Goal: Task Accomplishment & Management: Complete application form

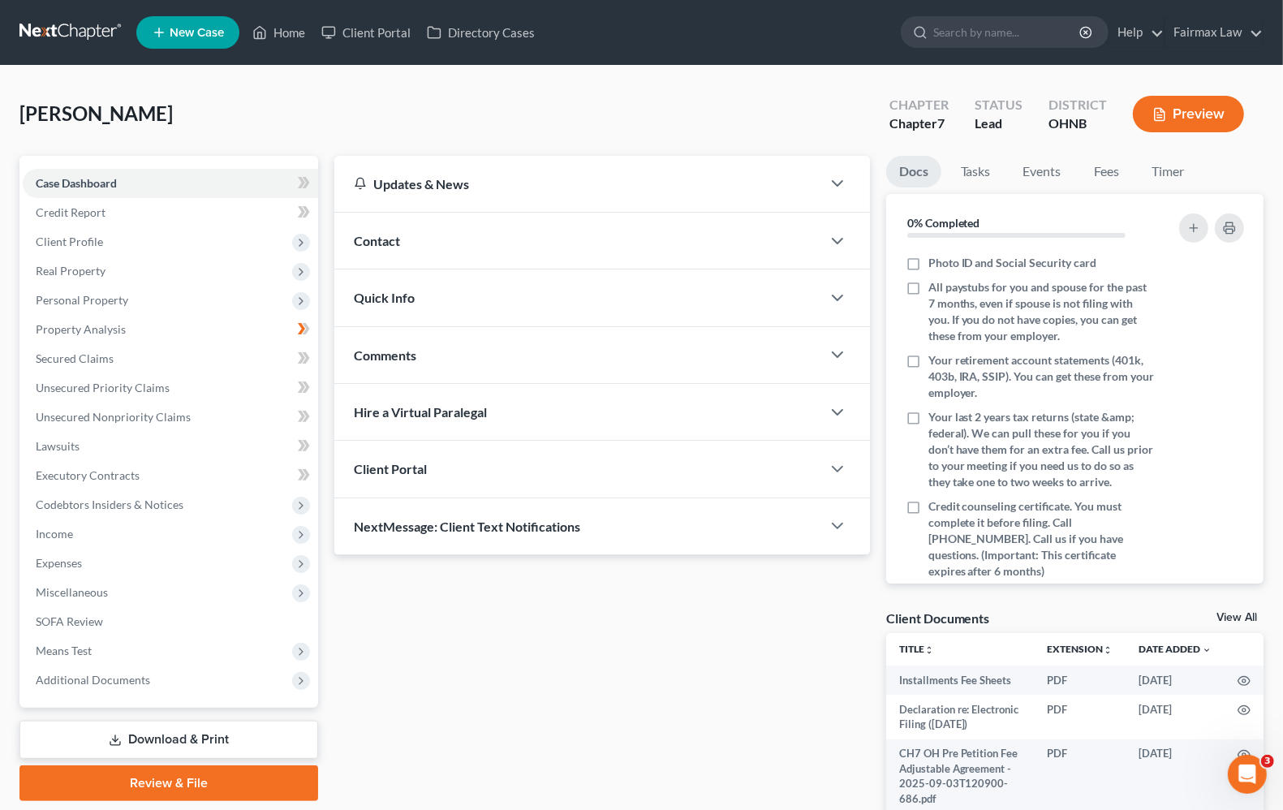
click at [524, 695] on div "Updates & News × [US_STATE] [GEOGRAPHIC_DATA] Notes: [DATE] - The Northern Dist…" at bounding box center [601, 504] width 551 height 696
click at [87, 675] on span "Additional Documents" at bounding box center [93, 680] width 114 height 14
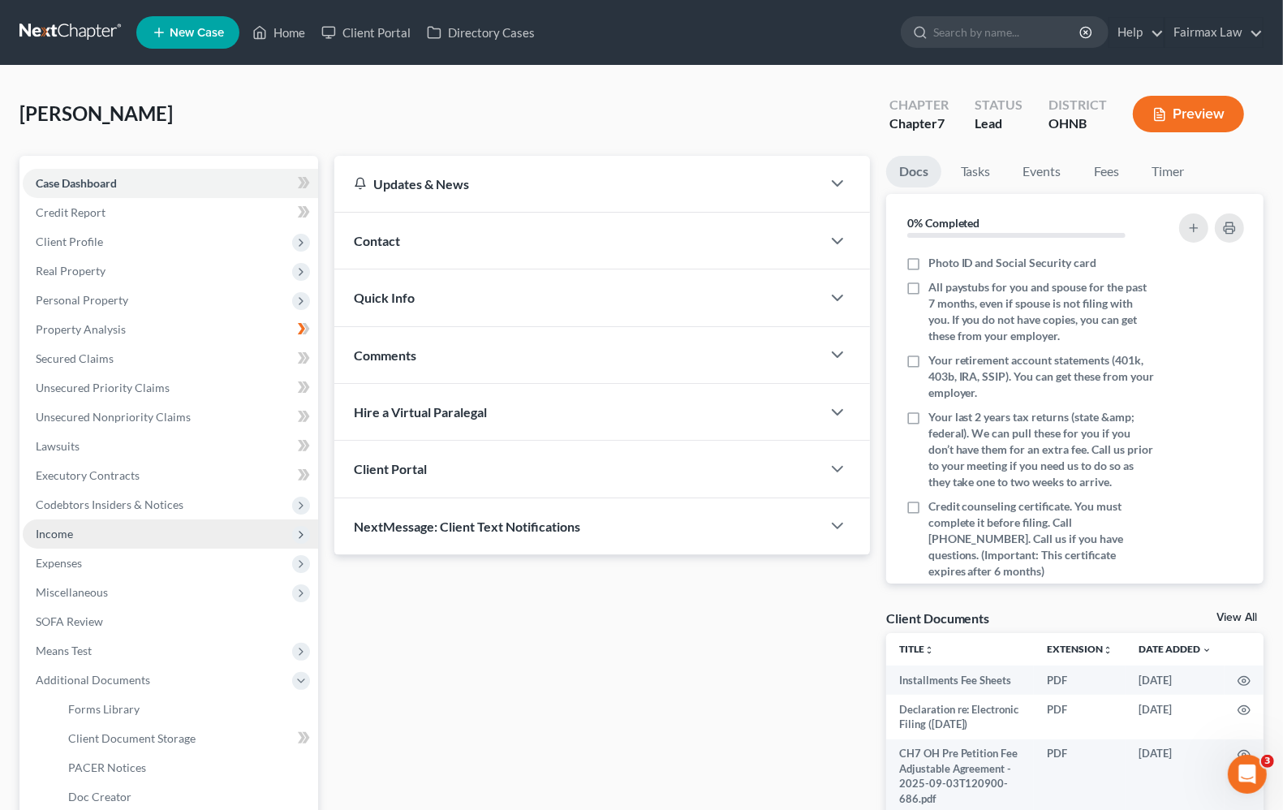
drag, startPoint x: 82, startPoint y: 532, endPoint x: 93, endPoint y: 532, distance: 11.4
click at [82, 532] on span "Income" at bounding box center [170, 534] width 295 height 29
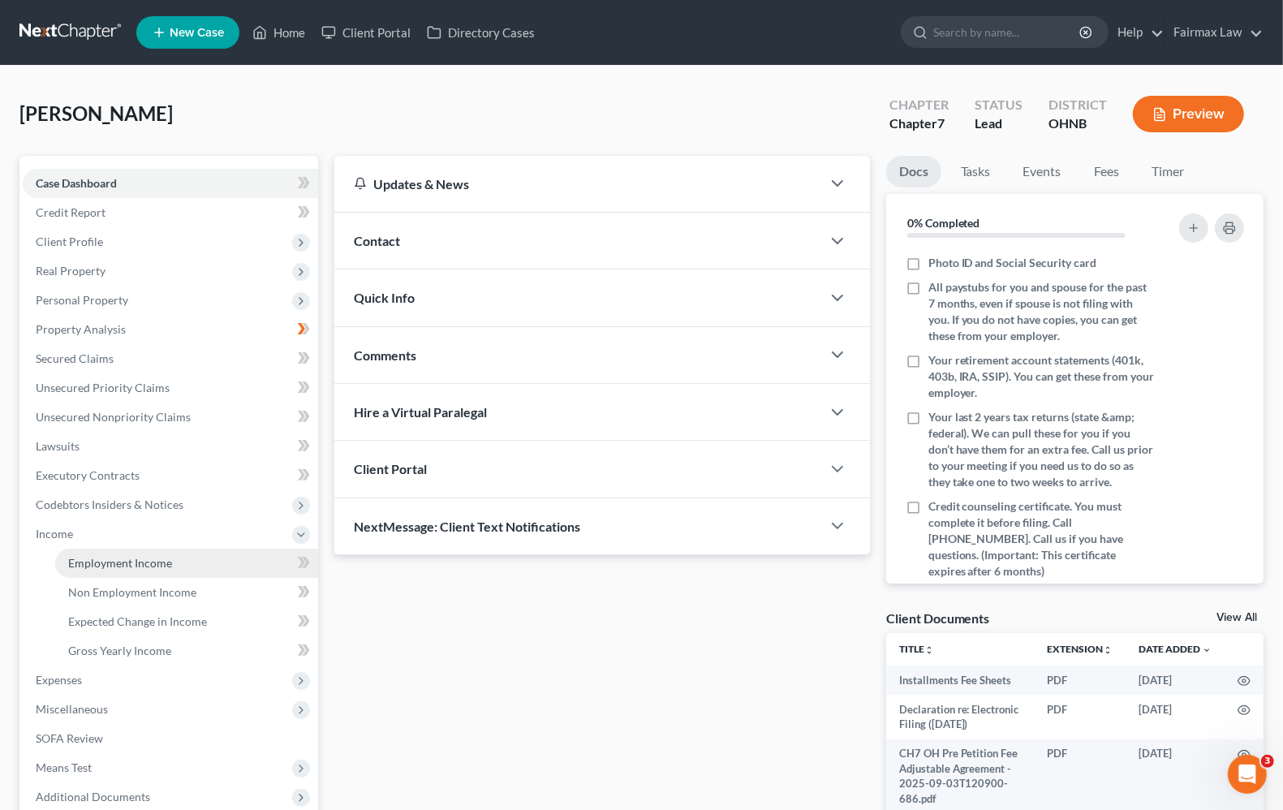
click at [106, 556] on span "Employment Income" at bounding box center [120, 563] width 104 height 14
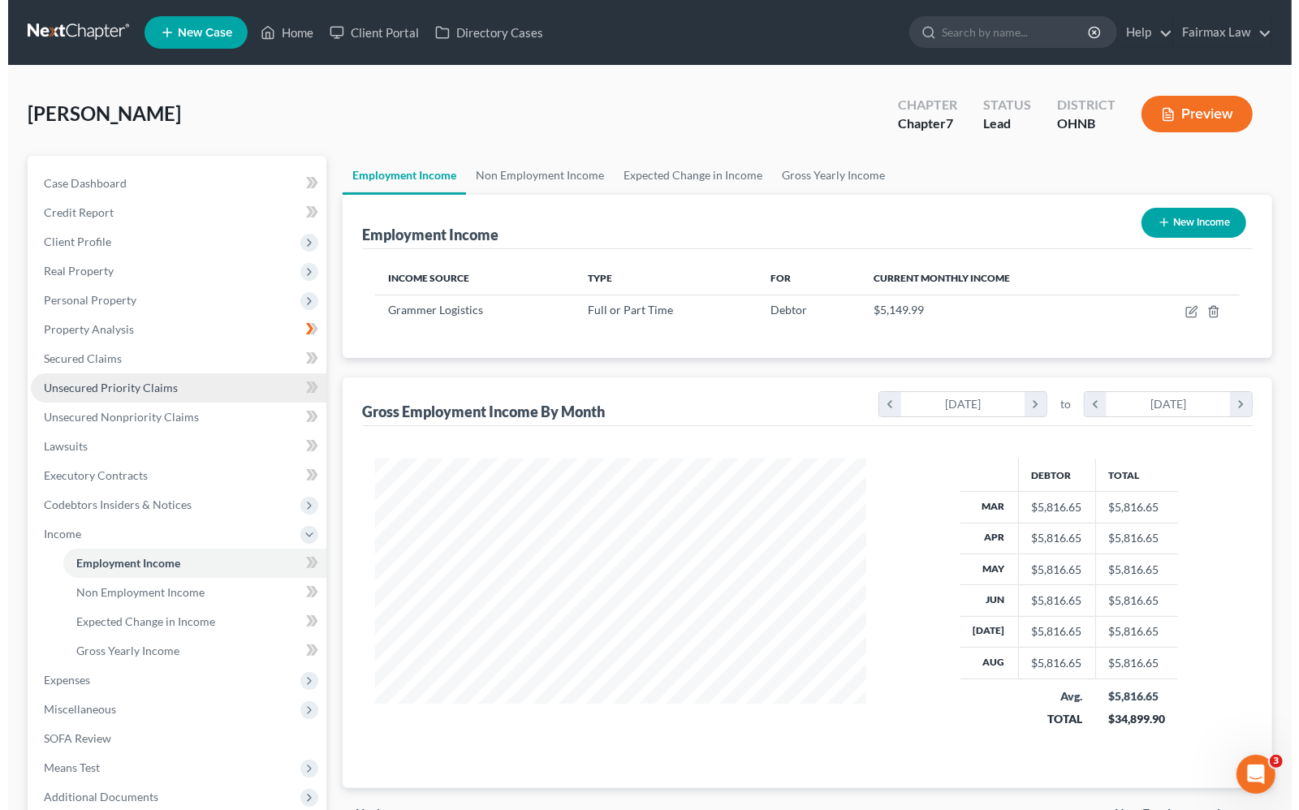
scroll to position [292, 522]
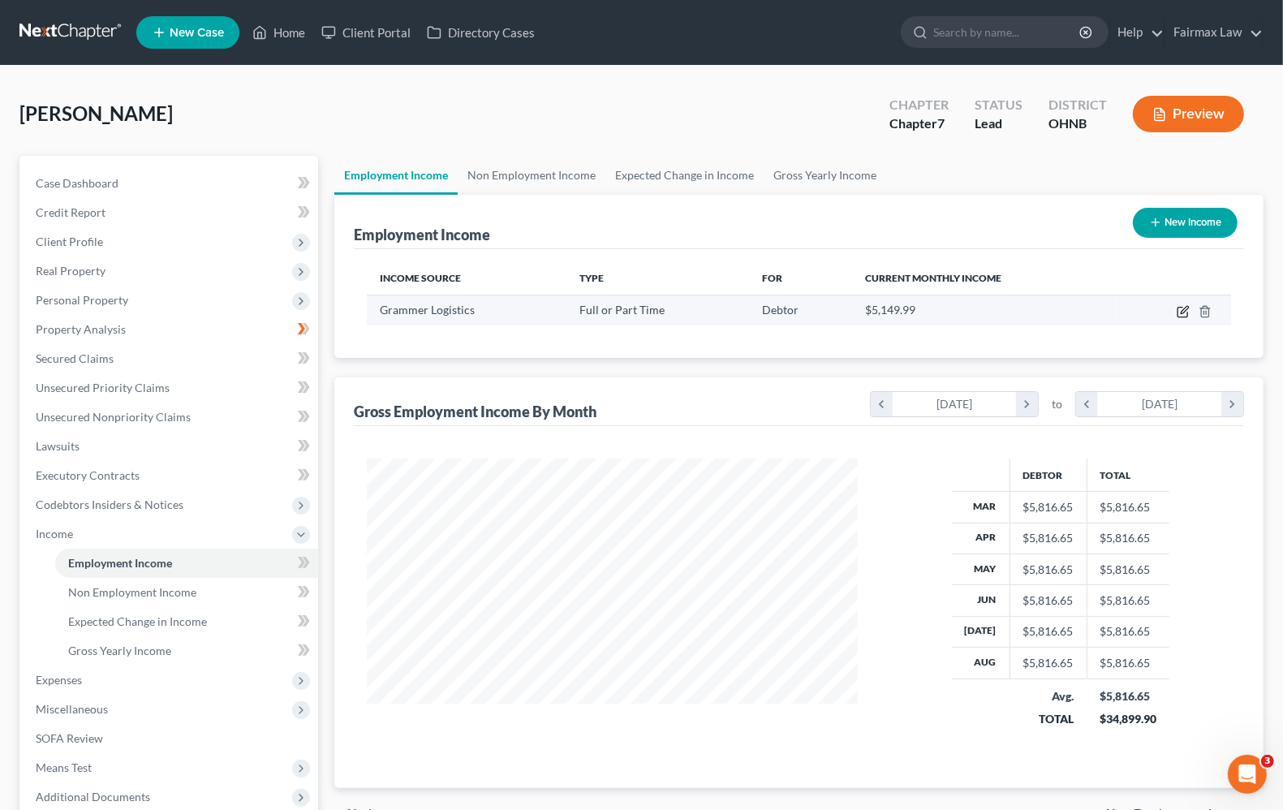
click at [1183, 310] on icon "button" at bounding box center [1184, 309] width 7 height 7
select select "0"
select select "15"
select select "2"
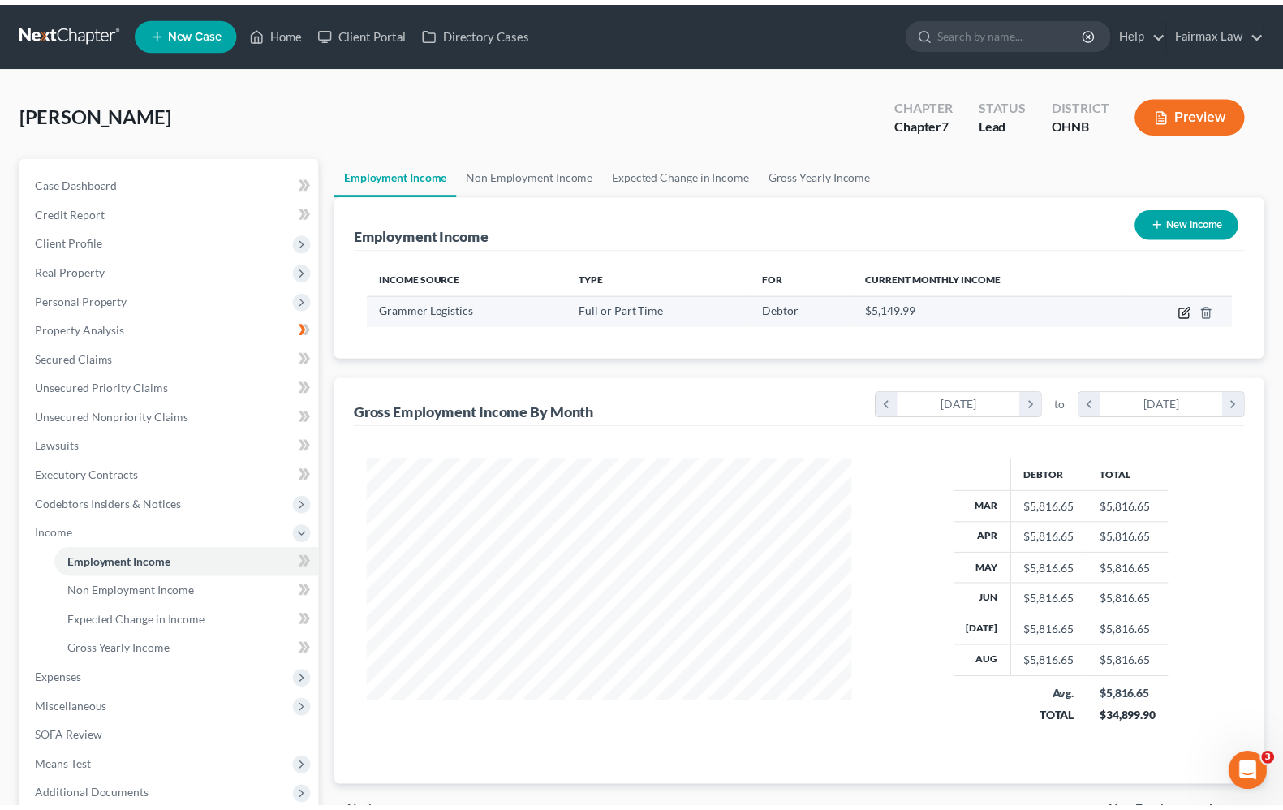
scroll to position [292, 529]
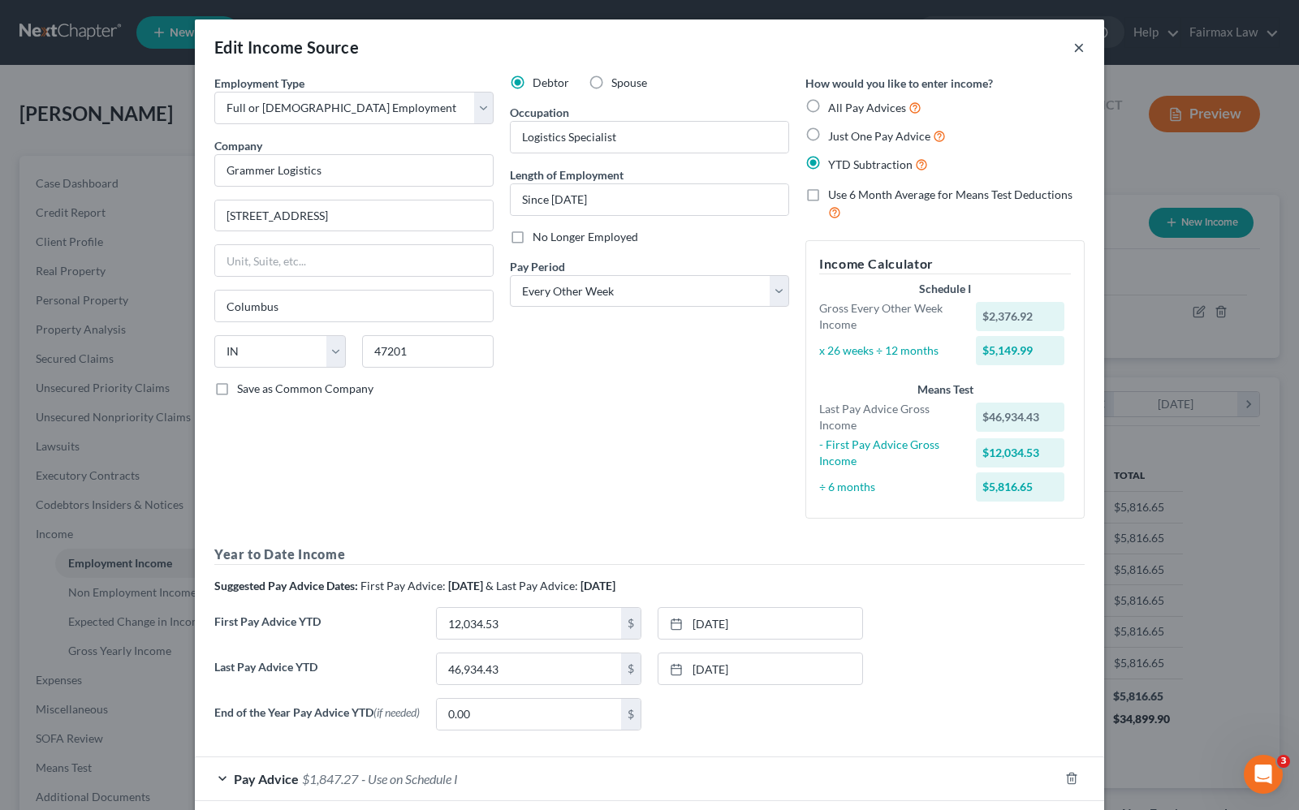
click at [1074, 43] on button "×" at bounding box center [1078, 46] width 11 height 19
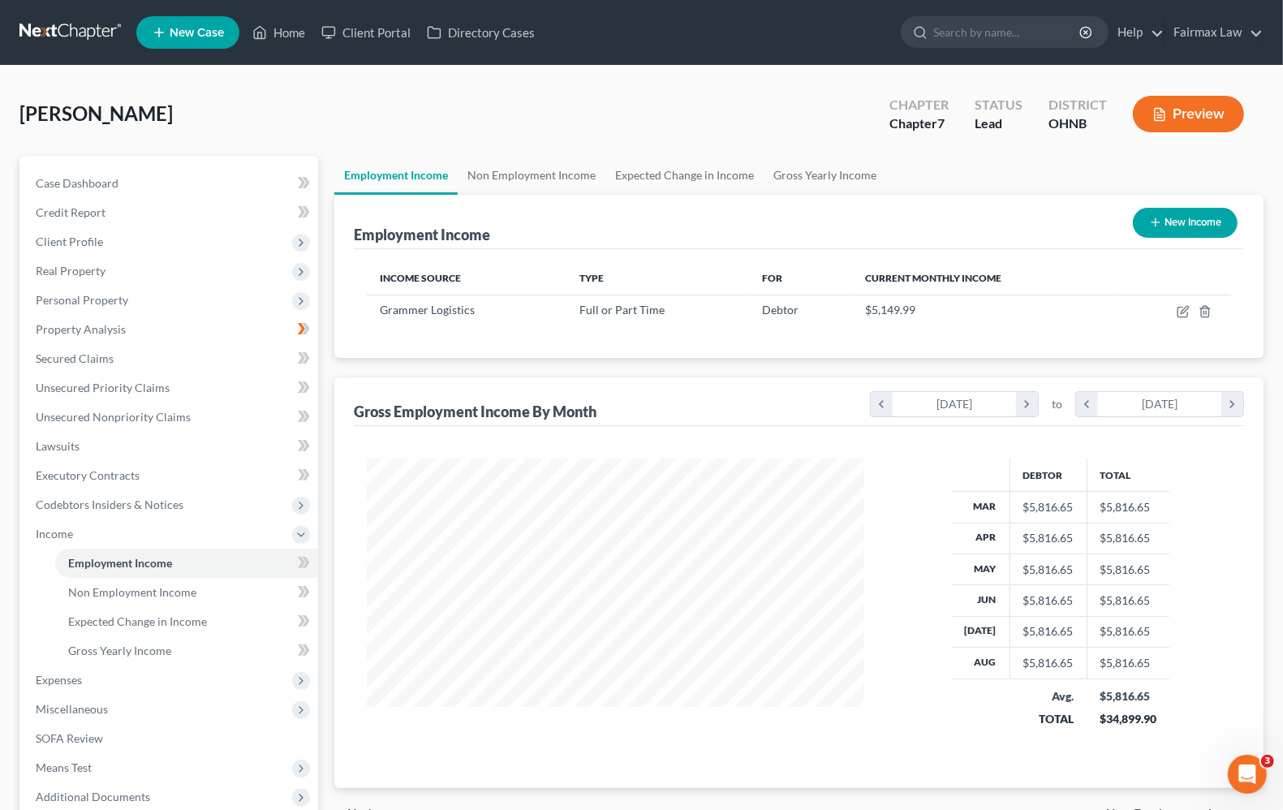
scroll to position [811435, 811204]
click at [85, 241] on span "Client Profile" at bounding box center [69, 242] width 67 height 14
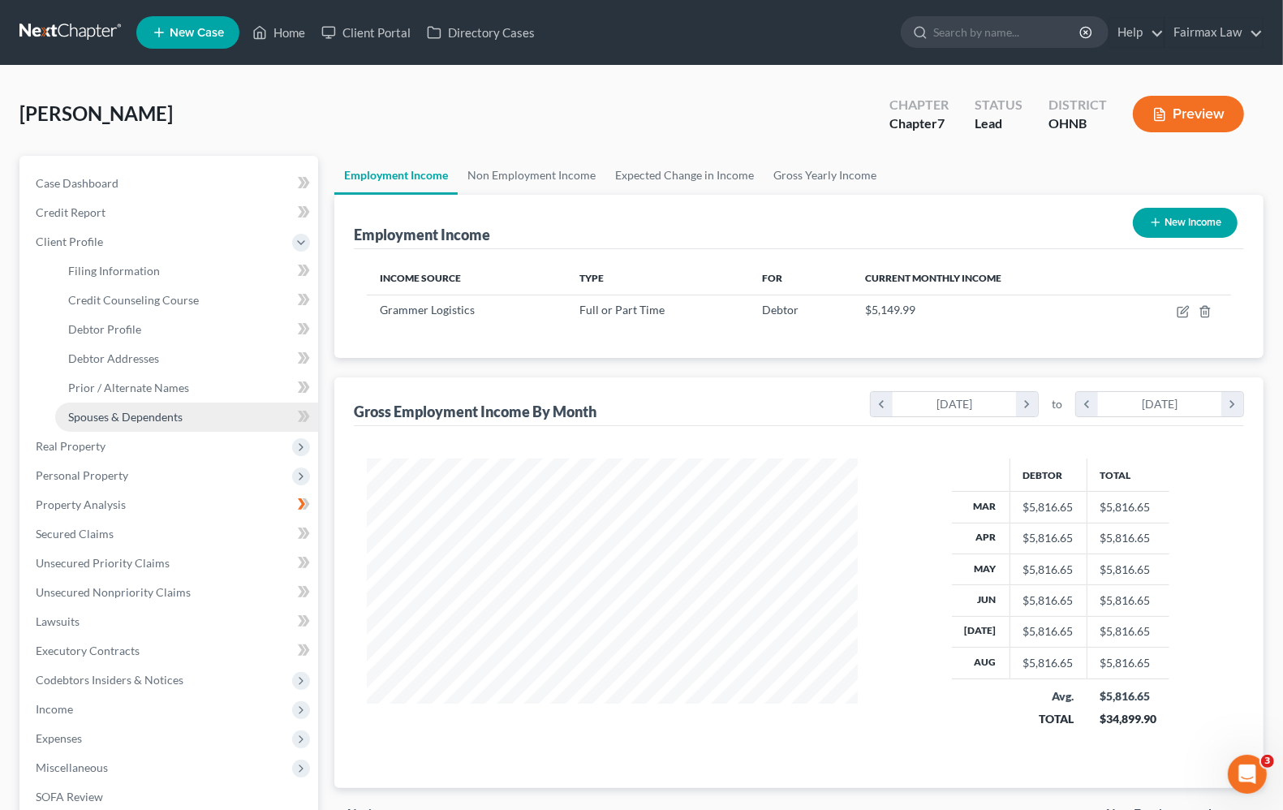
click at [94, 414] on span "Spouses & Dependents" at bounding box center [125, 417] width 114 height 14
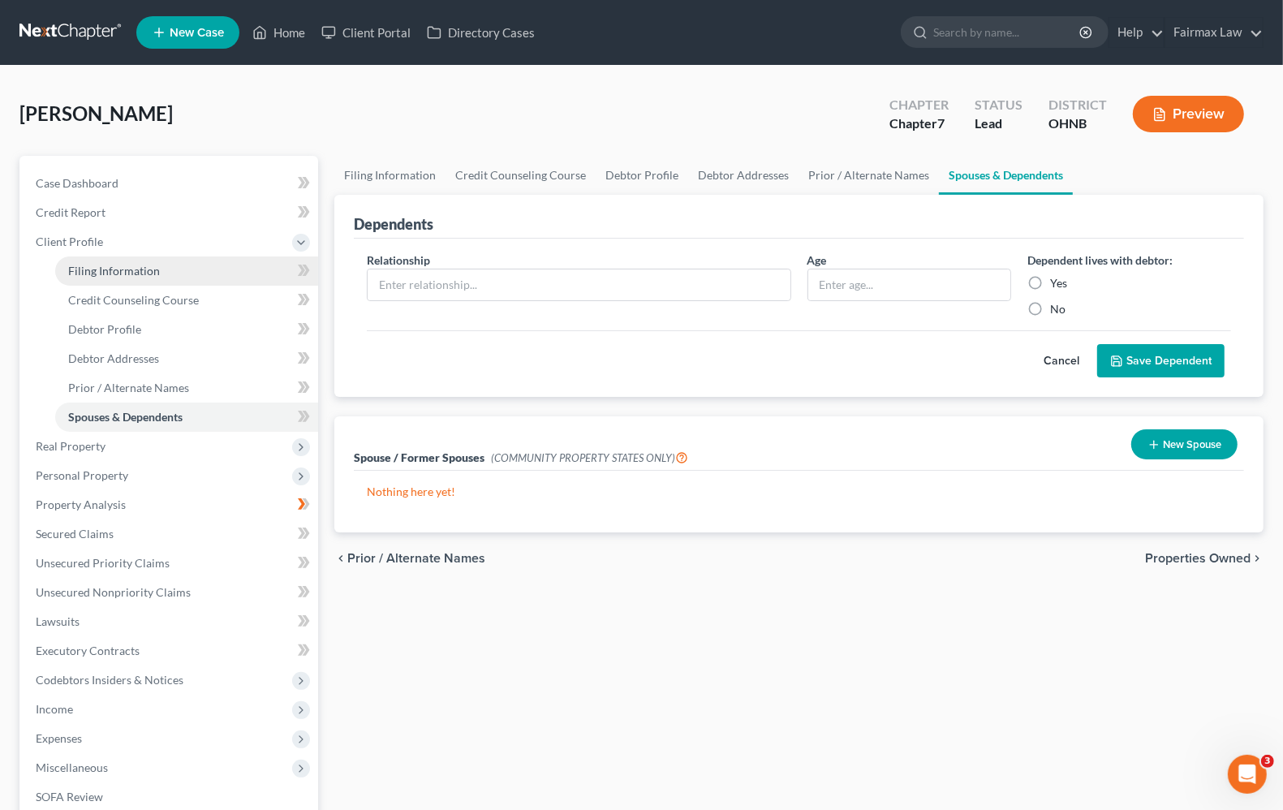
click at [106, 274] on span "Filing Information" at bounding box center [114, 271] width 92 height 14
select select "1"
select select "0"
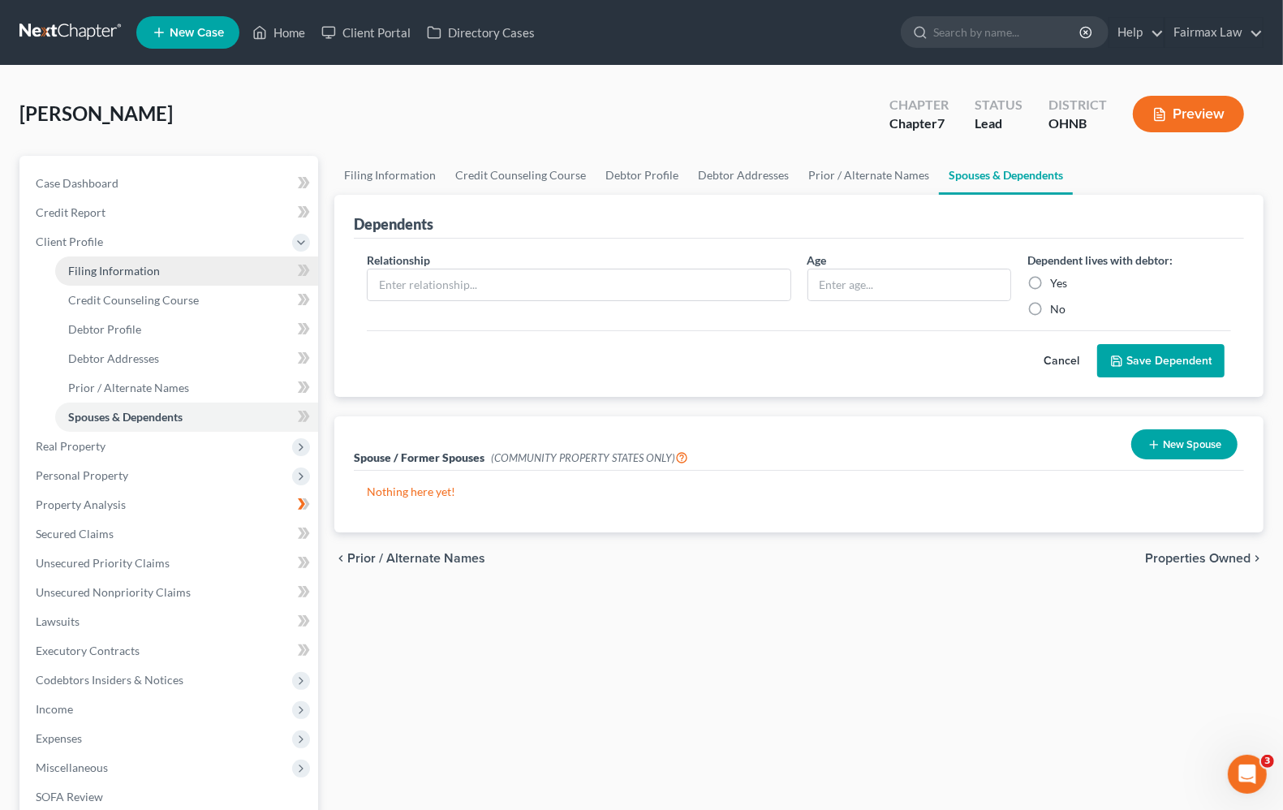
select select "36"
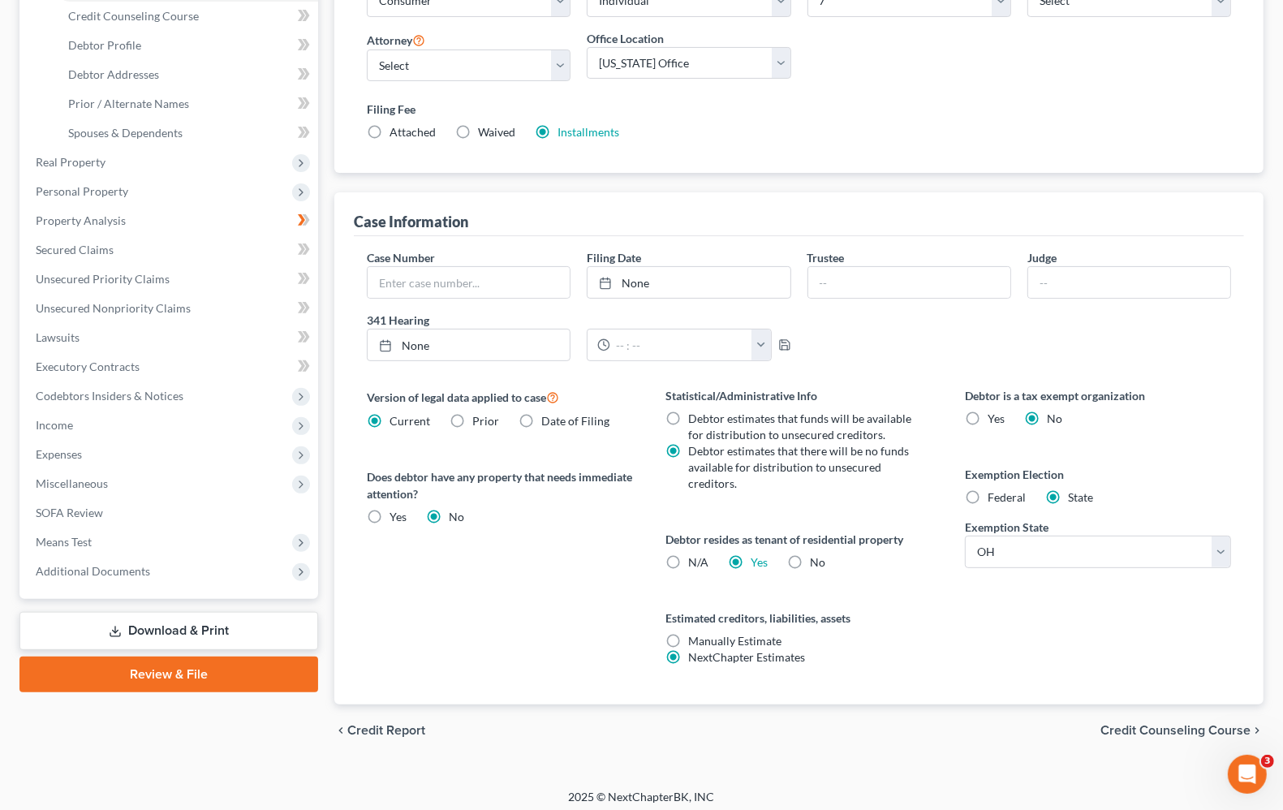
scroll to position [292, 0]
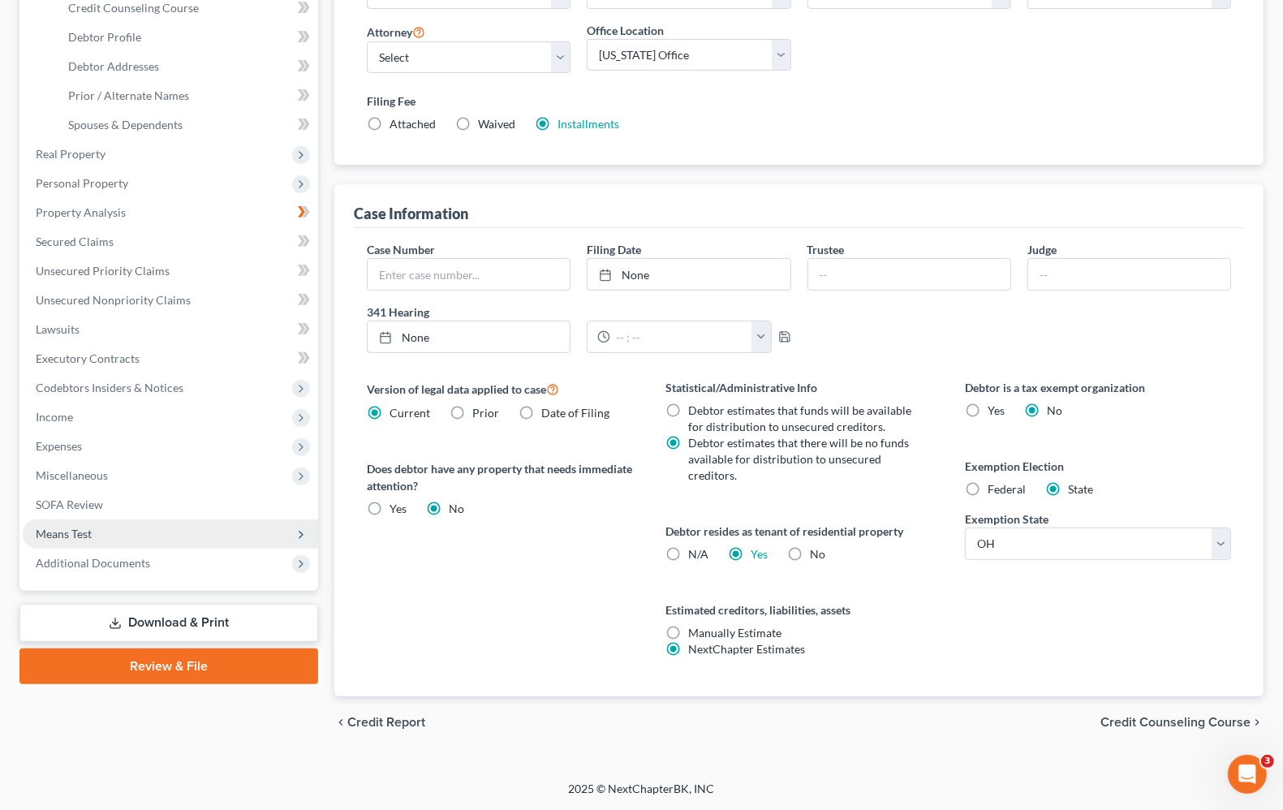
click at [41, 532] on span "Means Test" at bounding box center [64, 534] width 56 height 14
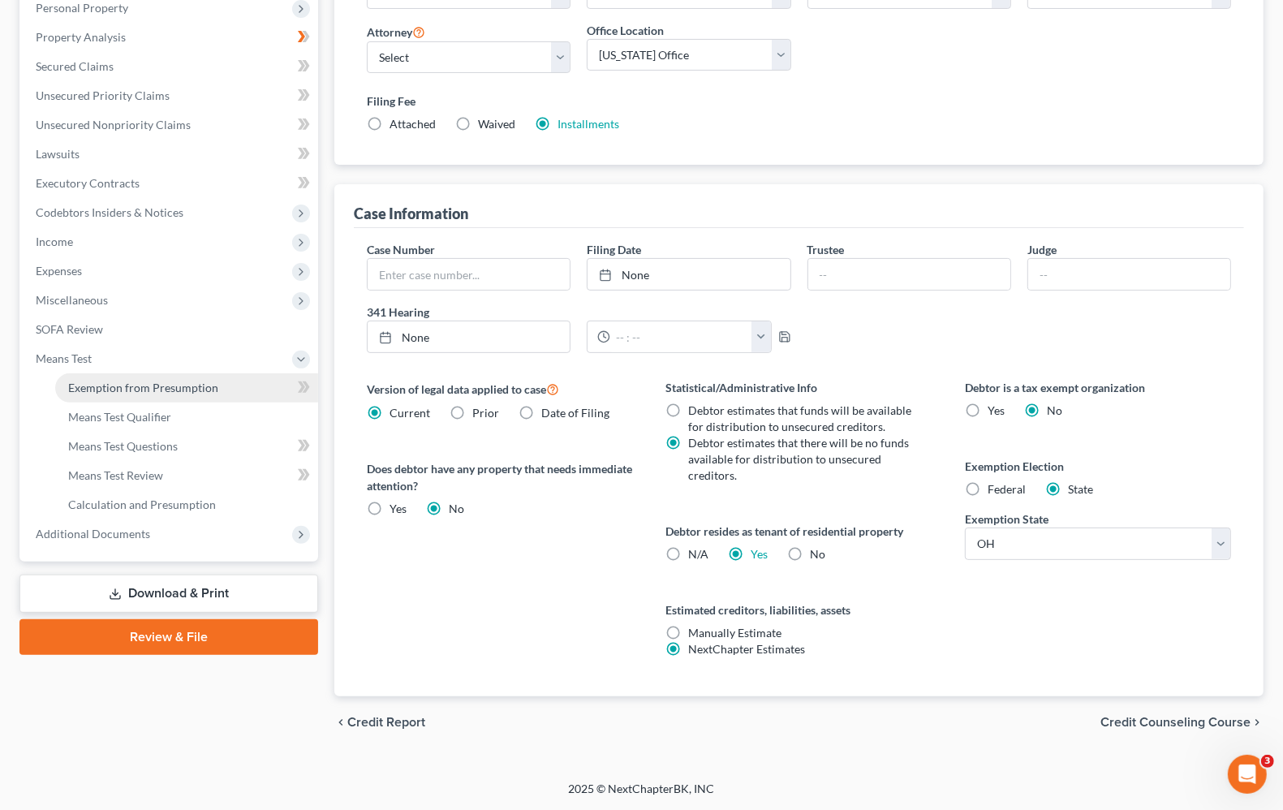
click at [90, 384] on span "Exemption from Presumption" at bounding box center [143, 388] width 150 height 14
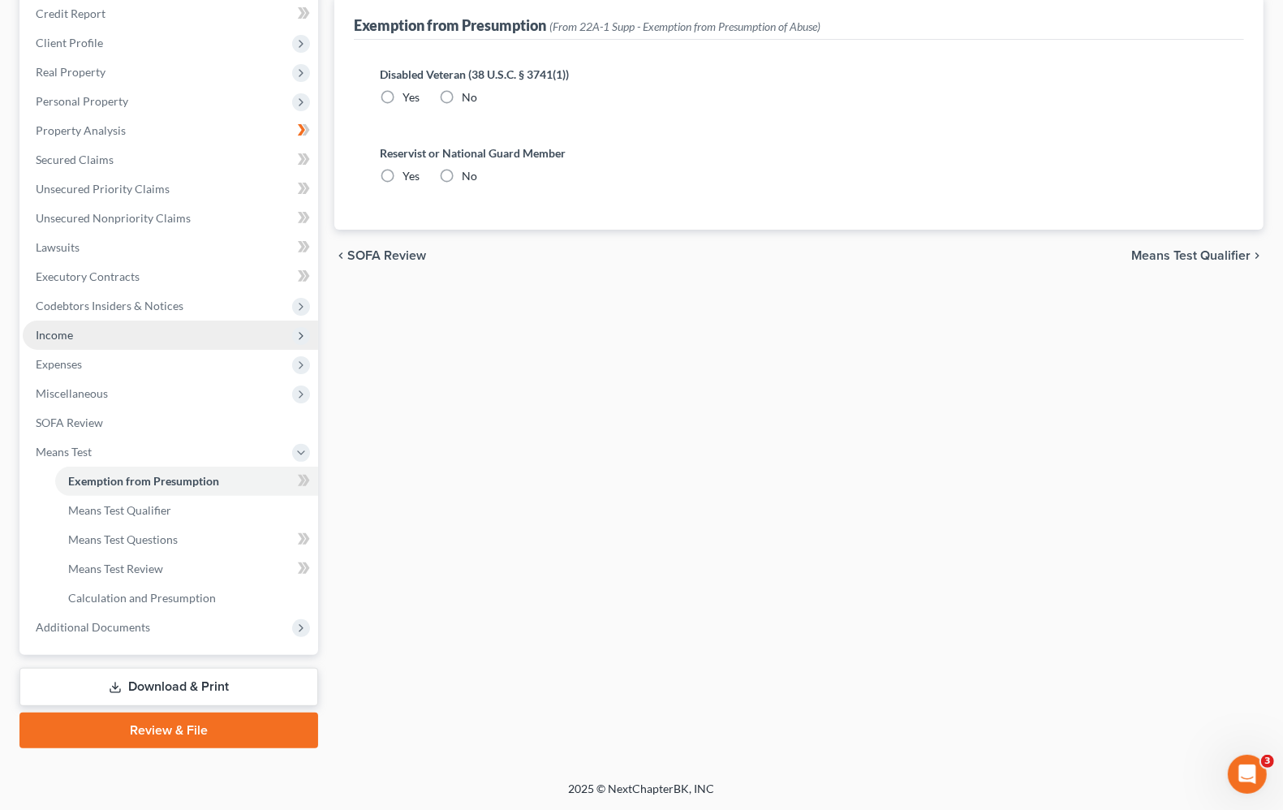
scroll to position [39, 0]
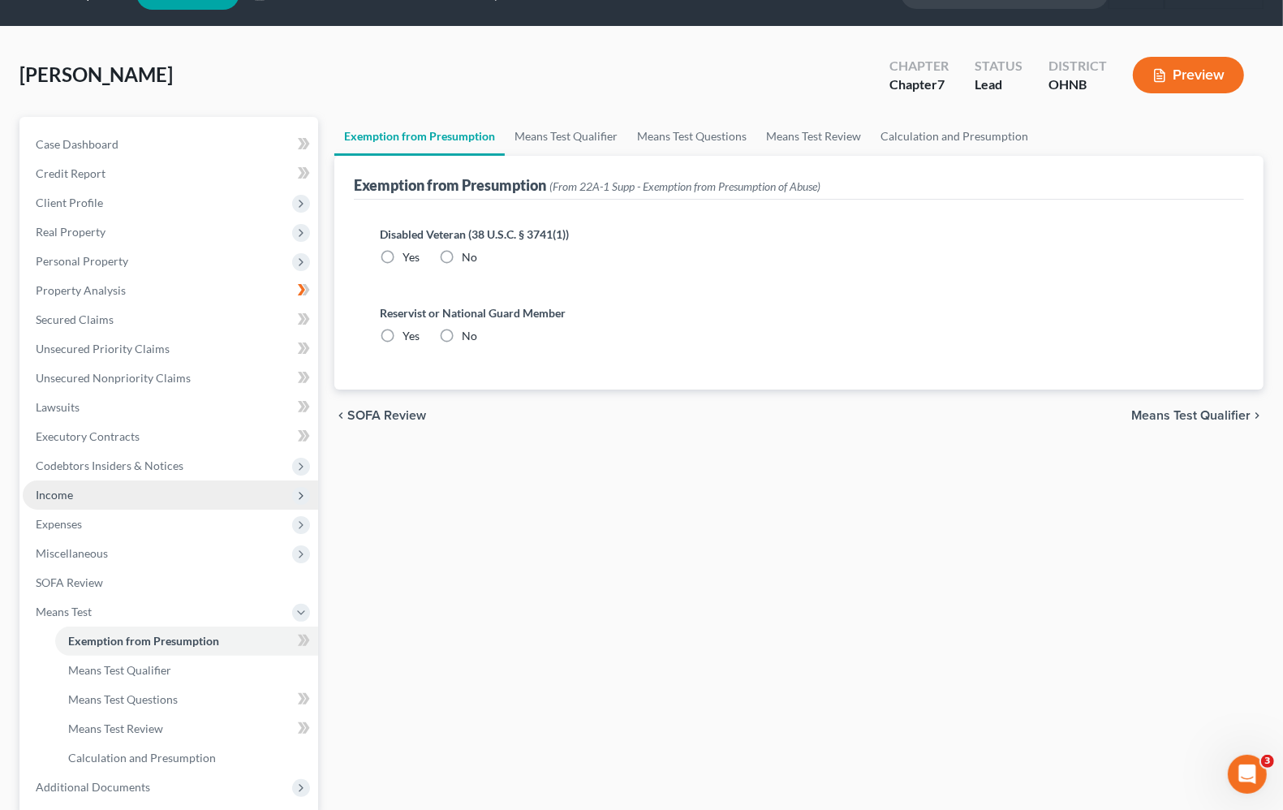
radio input "true"
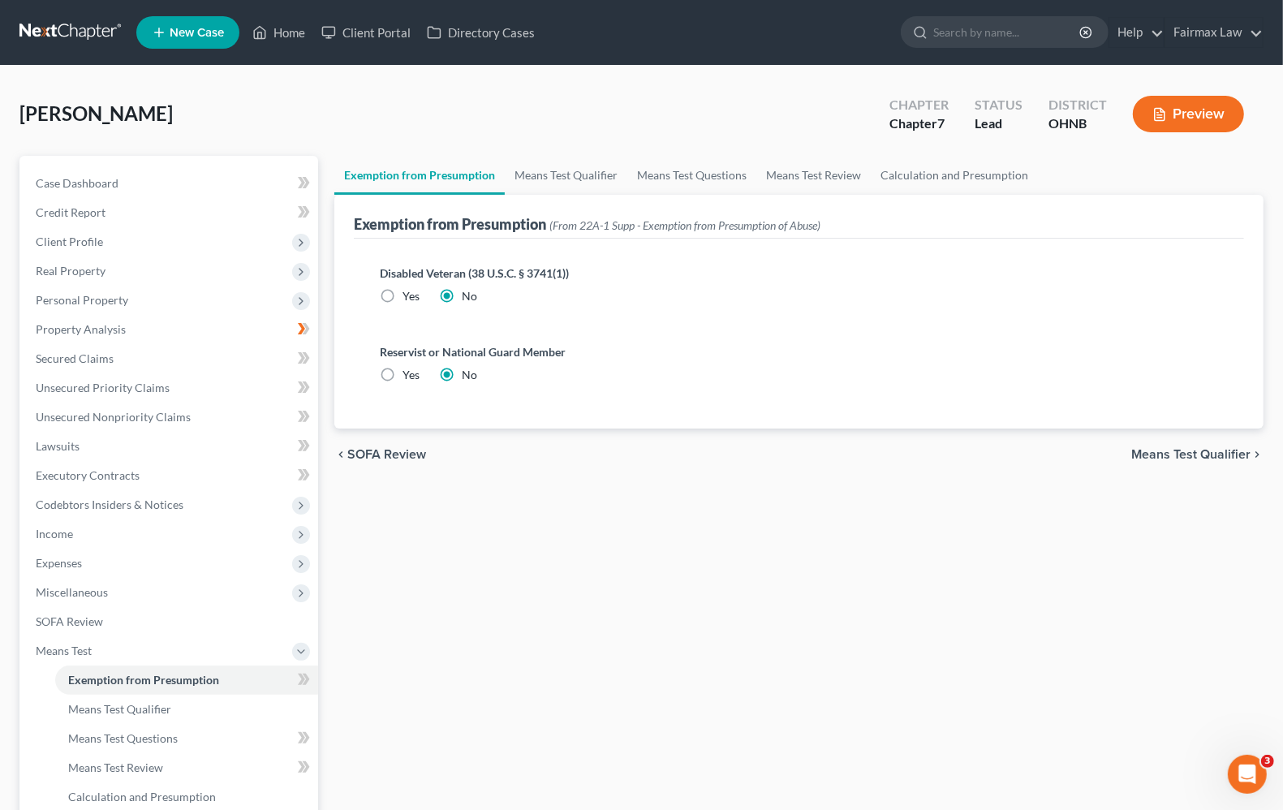
click at [1186, 461] on div "chevron_left SOFA Review Means Test Qualifier chevron_right" at bounding box center [798, 455] width 929 height 52
click at [1188, 455] on span "Means Test Qualifier" at bounding box center [1191, 454] width 119 height 13
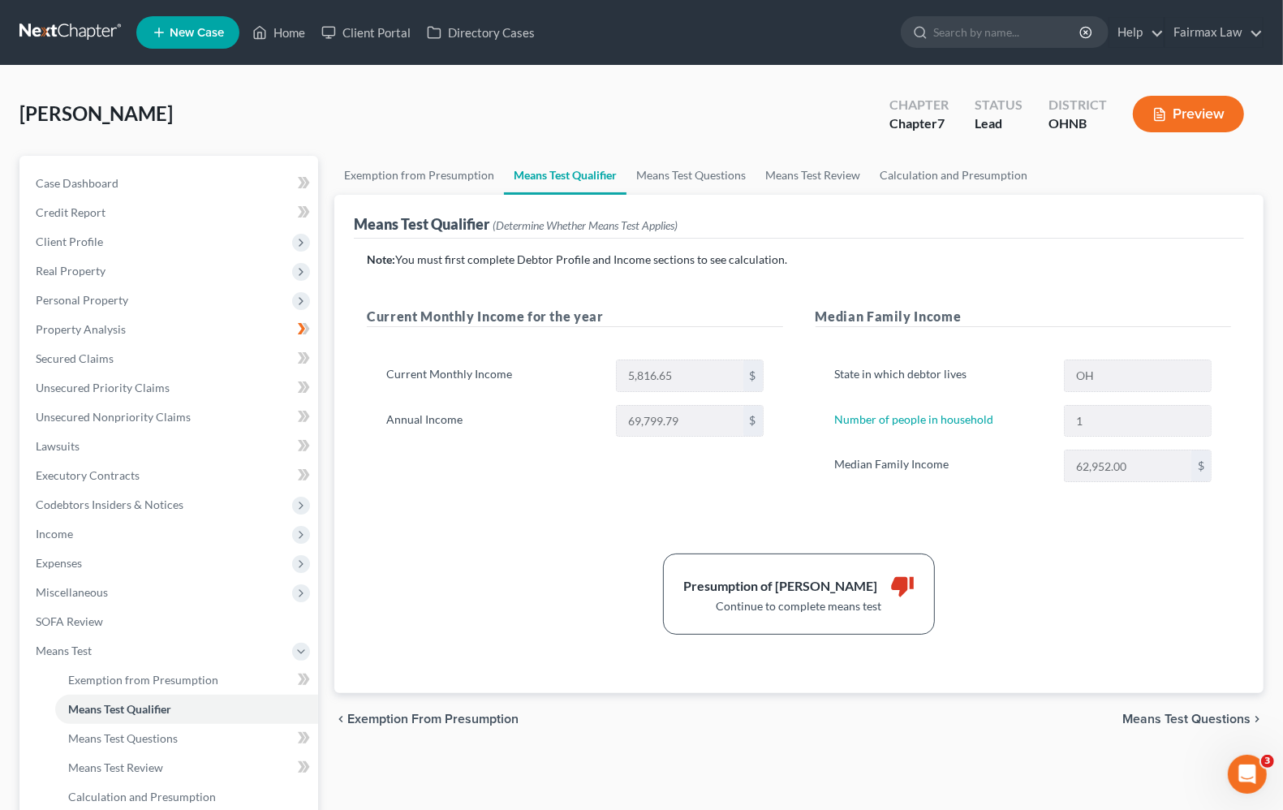
click at [1142, 724] on span "Means Test Questions" at bounding box center [1187, 719] width 128 height 13
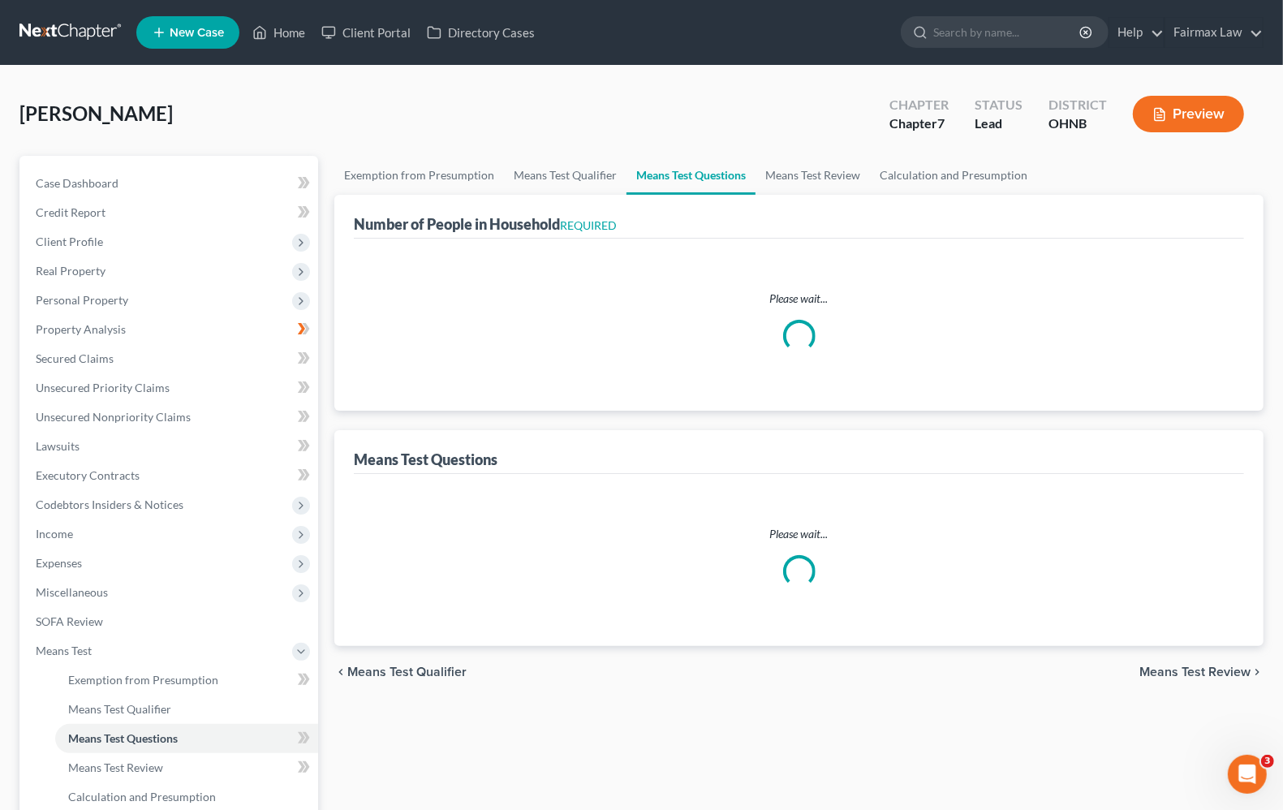
select select "1"
select select "60"
select select "1"
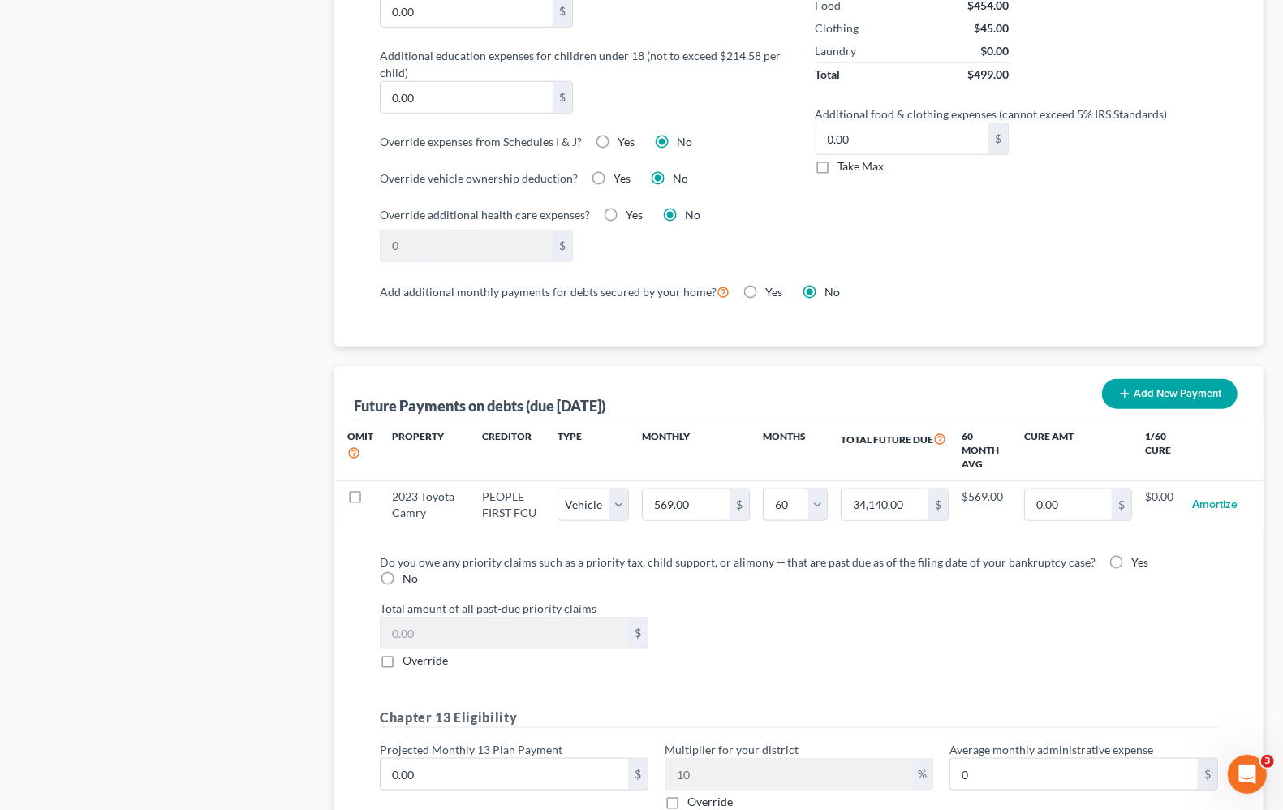
scroll to position [1494, 0]
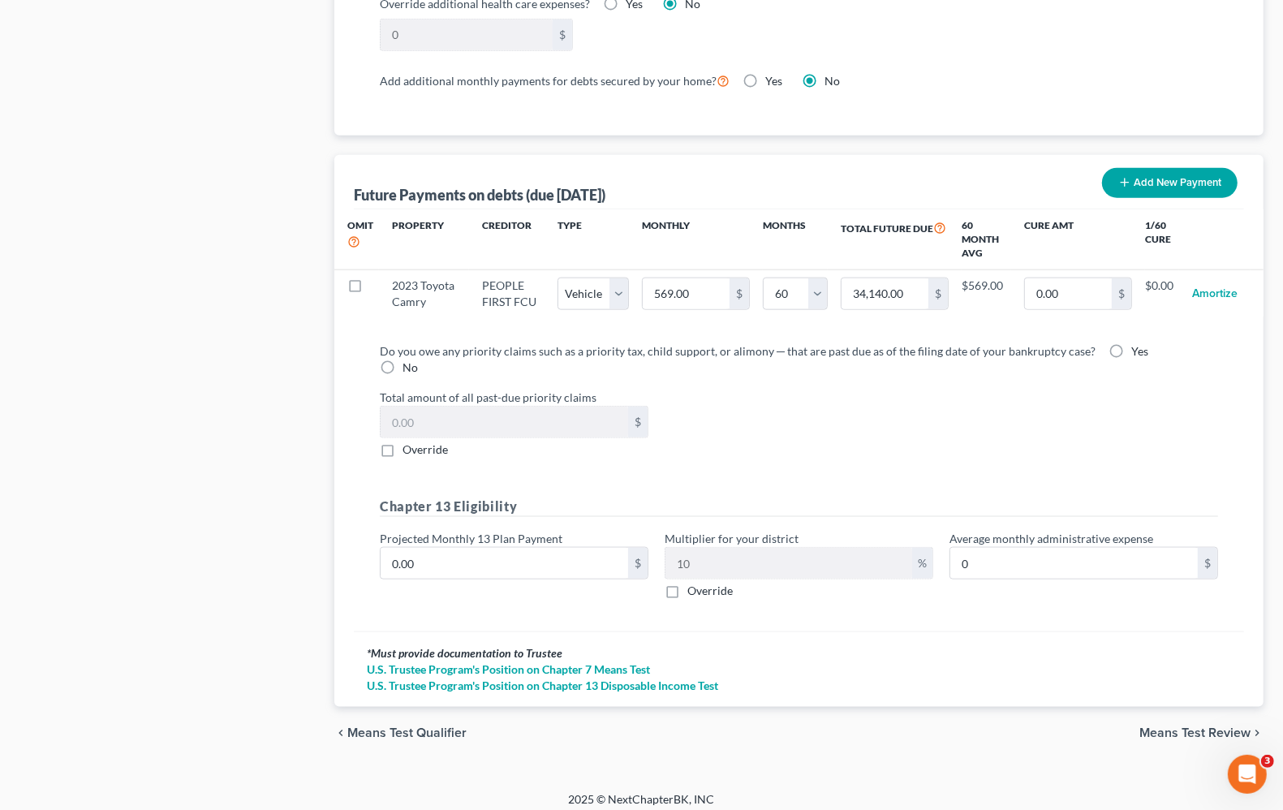
click at [1183, 726] on span "Means Test Review" at bounding box center [1195, 732] width 111 height 13
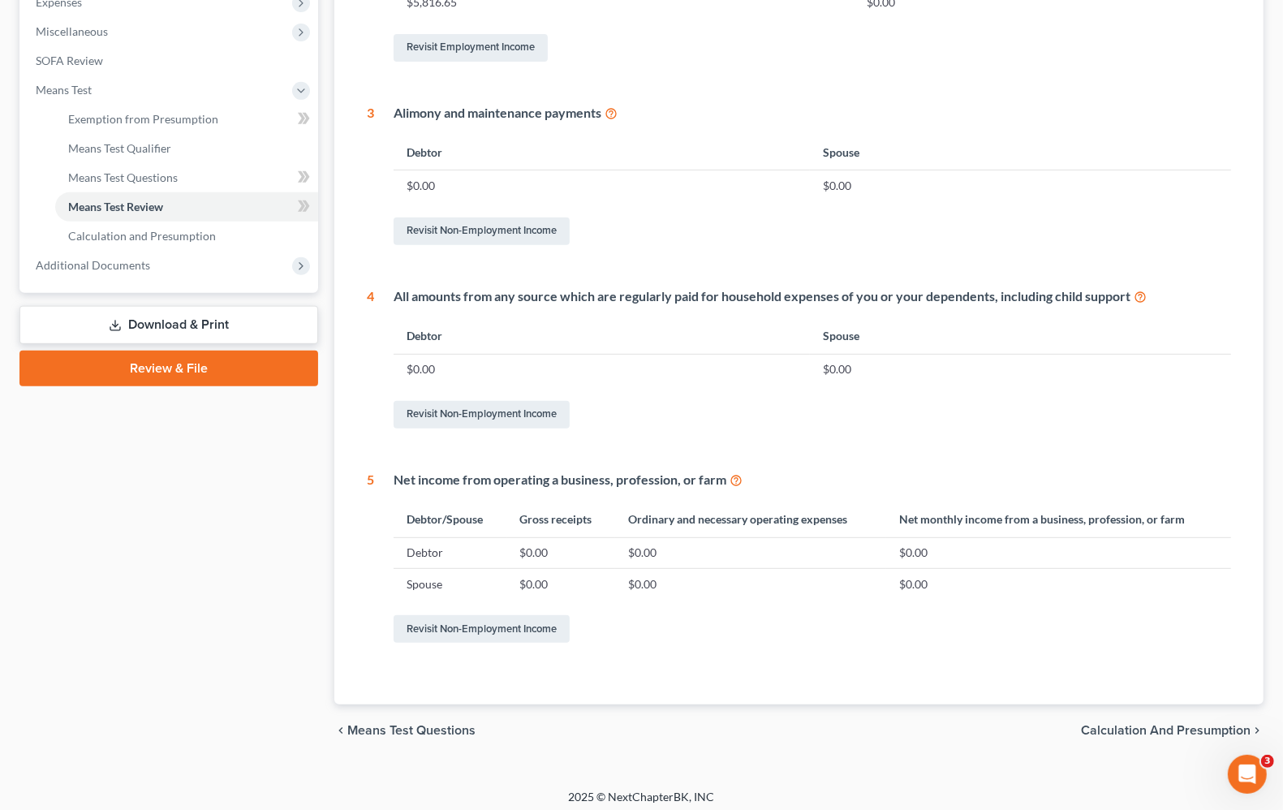
scroll to position [568, 0]
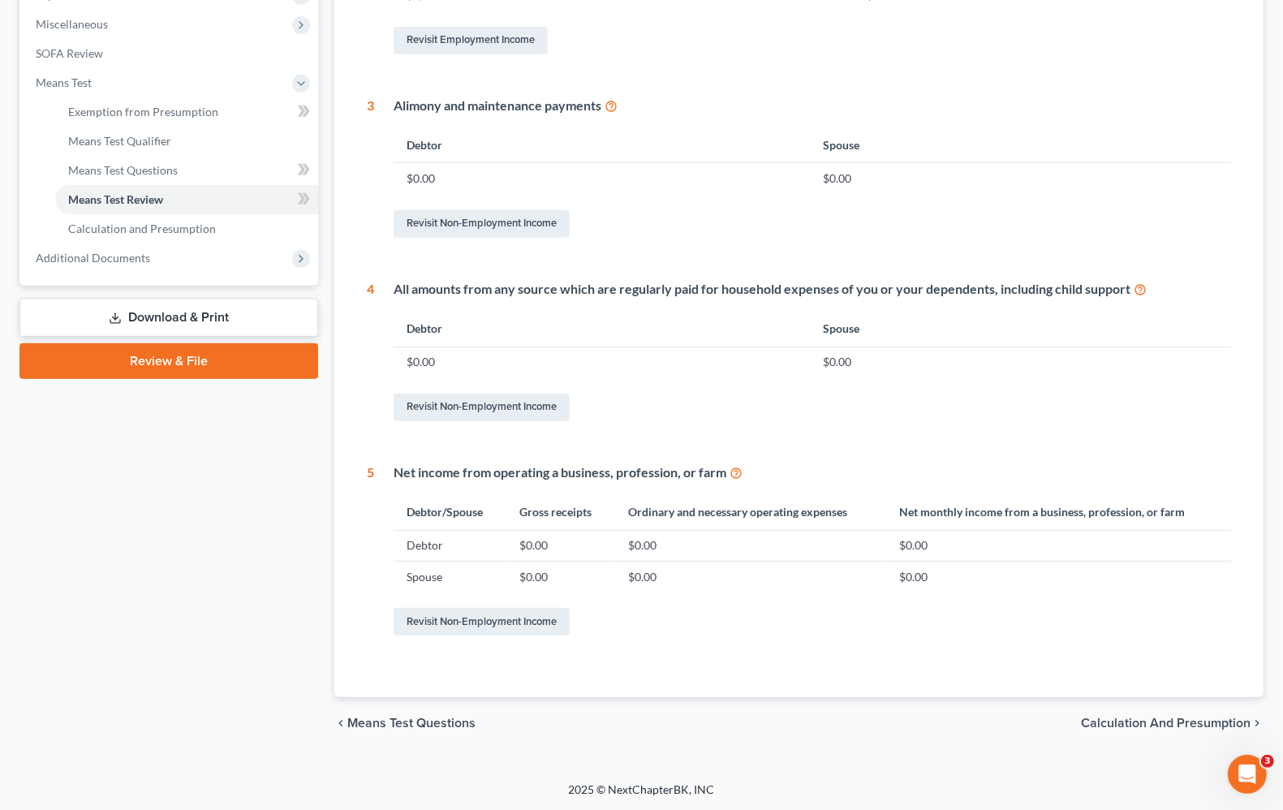
click at [1124, 725] on span "Calculation and Presumption" at bounding box center [1166, 723] width 170 height 13
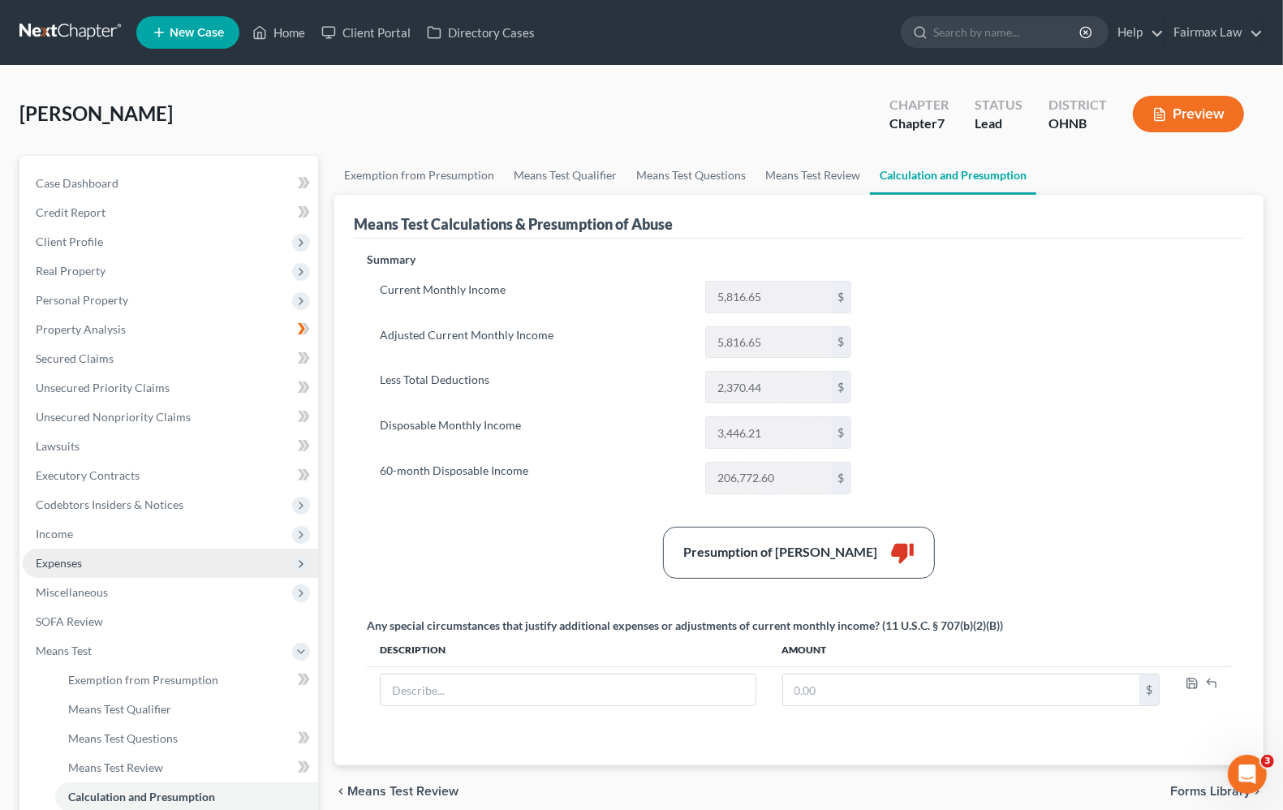
click at [33, 569] on span "Expenses" at bounding box center [170, 563] width 295 height 29
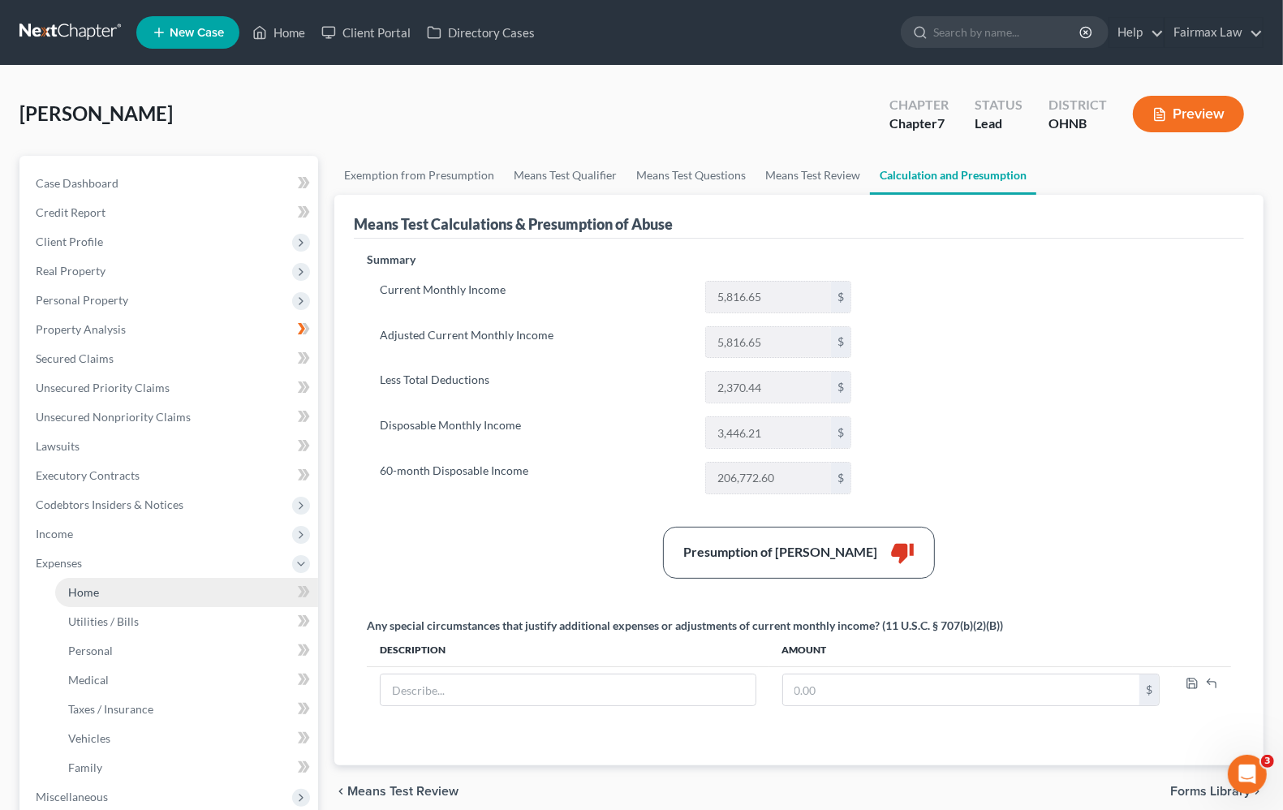
click at [91, 587] on span "Home" at bounding box center [83, 592] width 31 height 14
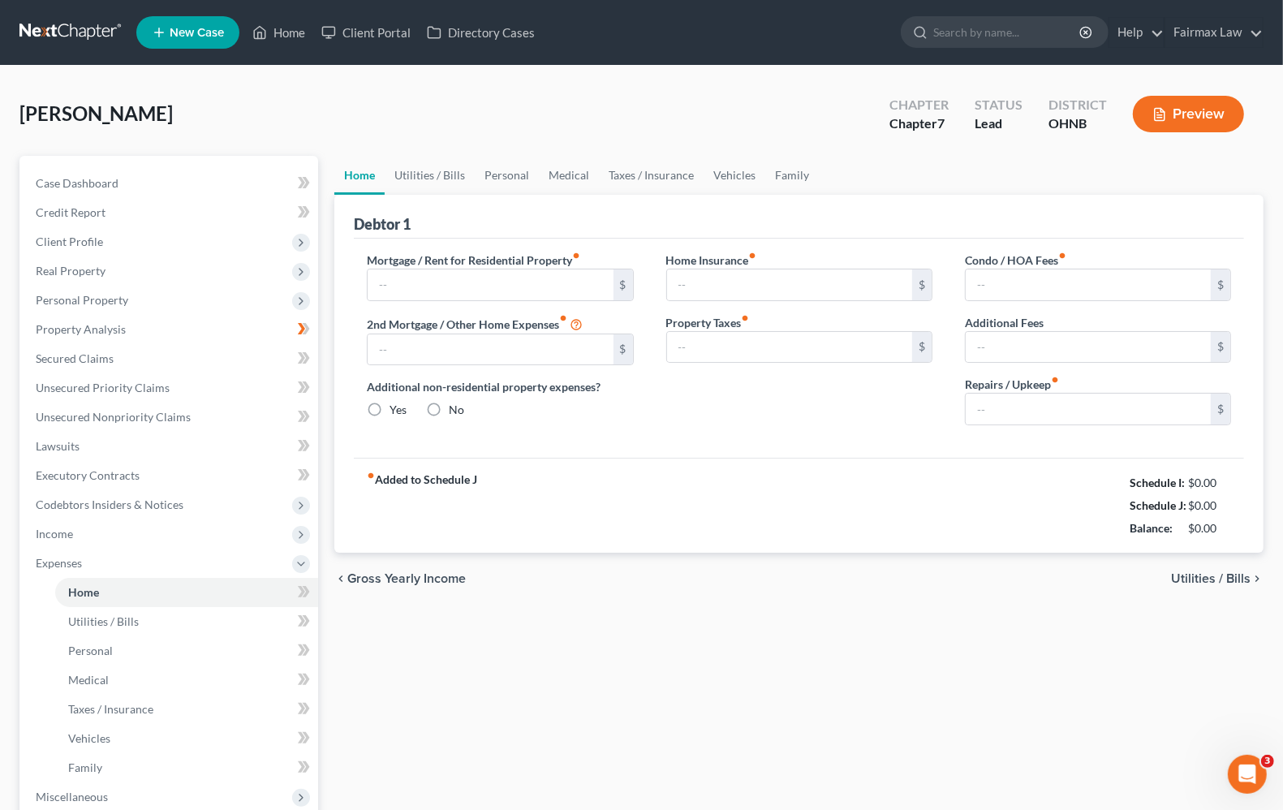
type input "875.00"
type input "0.00"
radio input "true"
type input "0.00"
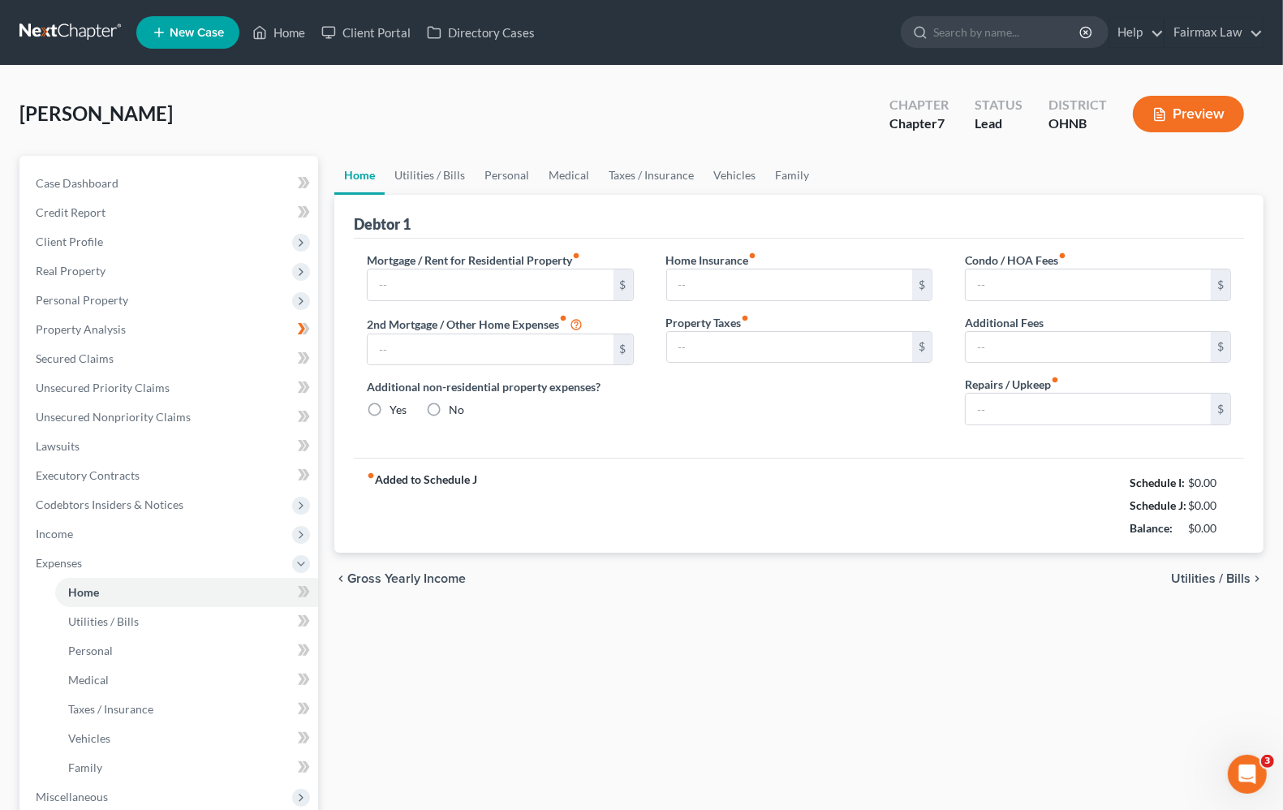
type input "0.00"
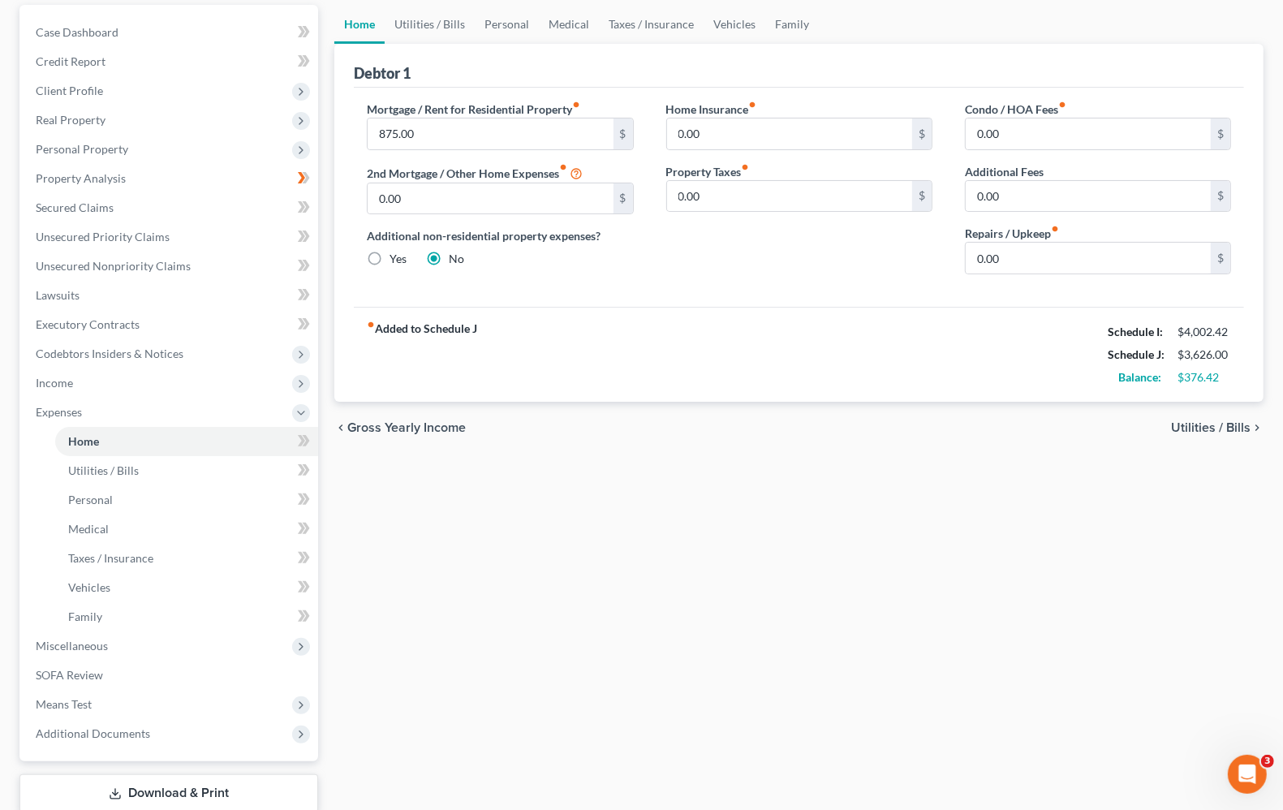
scroll to position [101, 0]
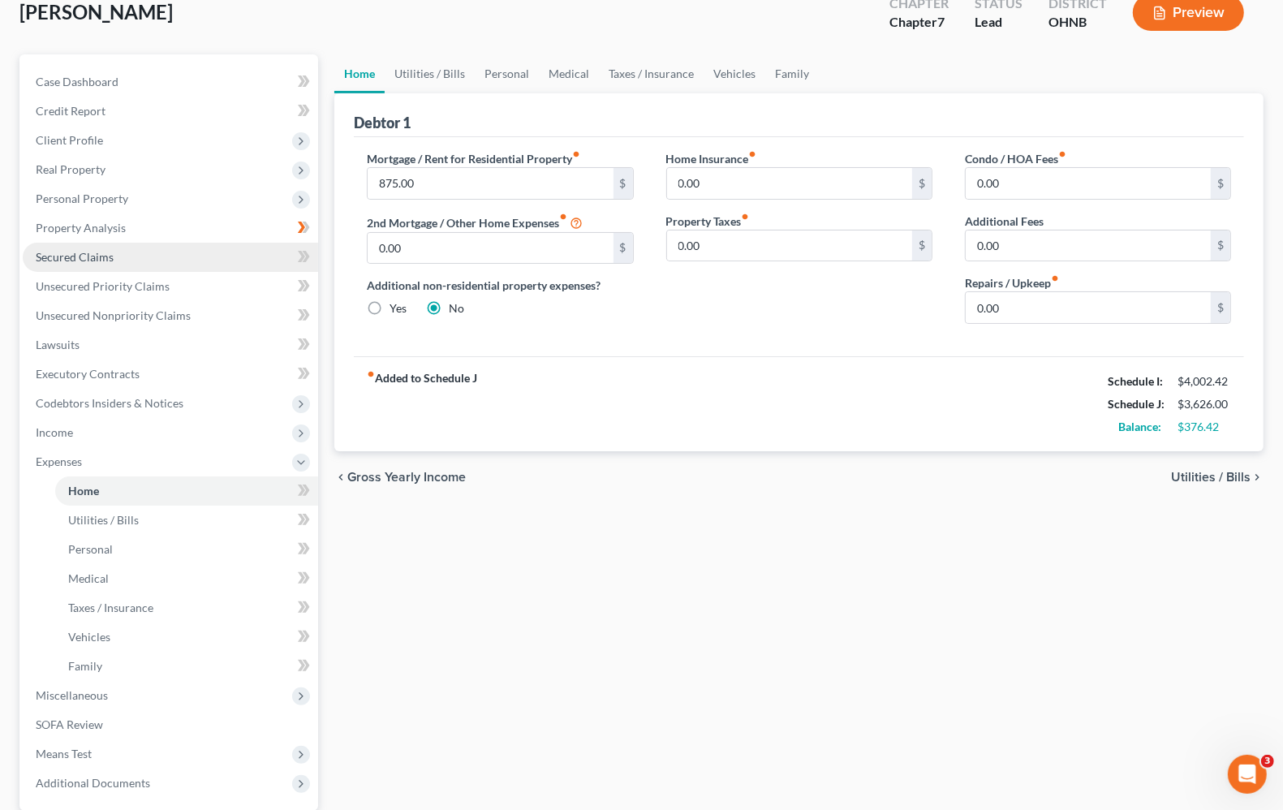
click at [104, 257] on span "Secured Claims" at bounding box center [75, 257] width 78 height 14
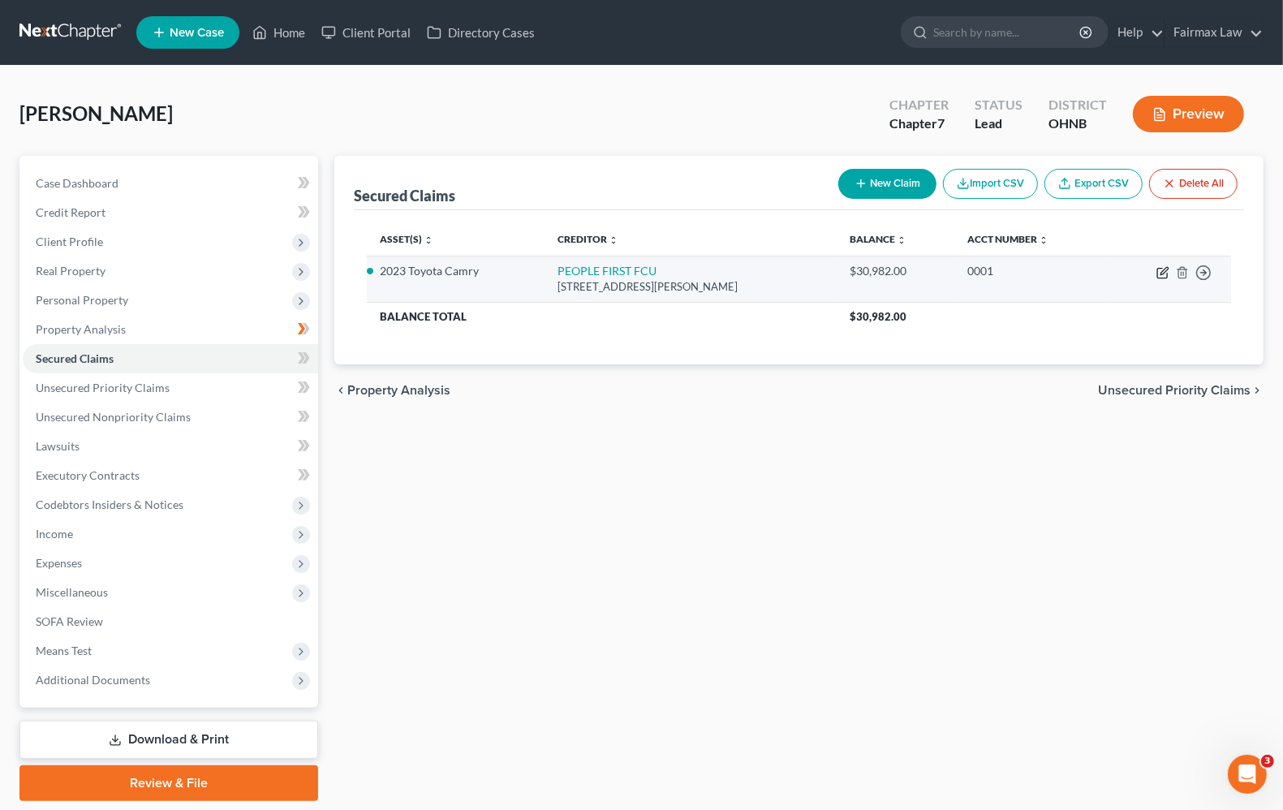
click at [1162, 273] on icon "button" at bounding box center [1164, 270] width 7 height 7
select select "39"
select select "4"
select select "2"
select select "0"
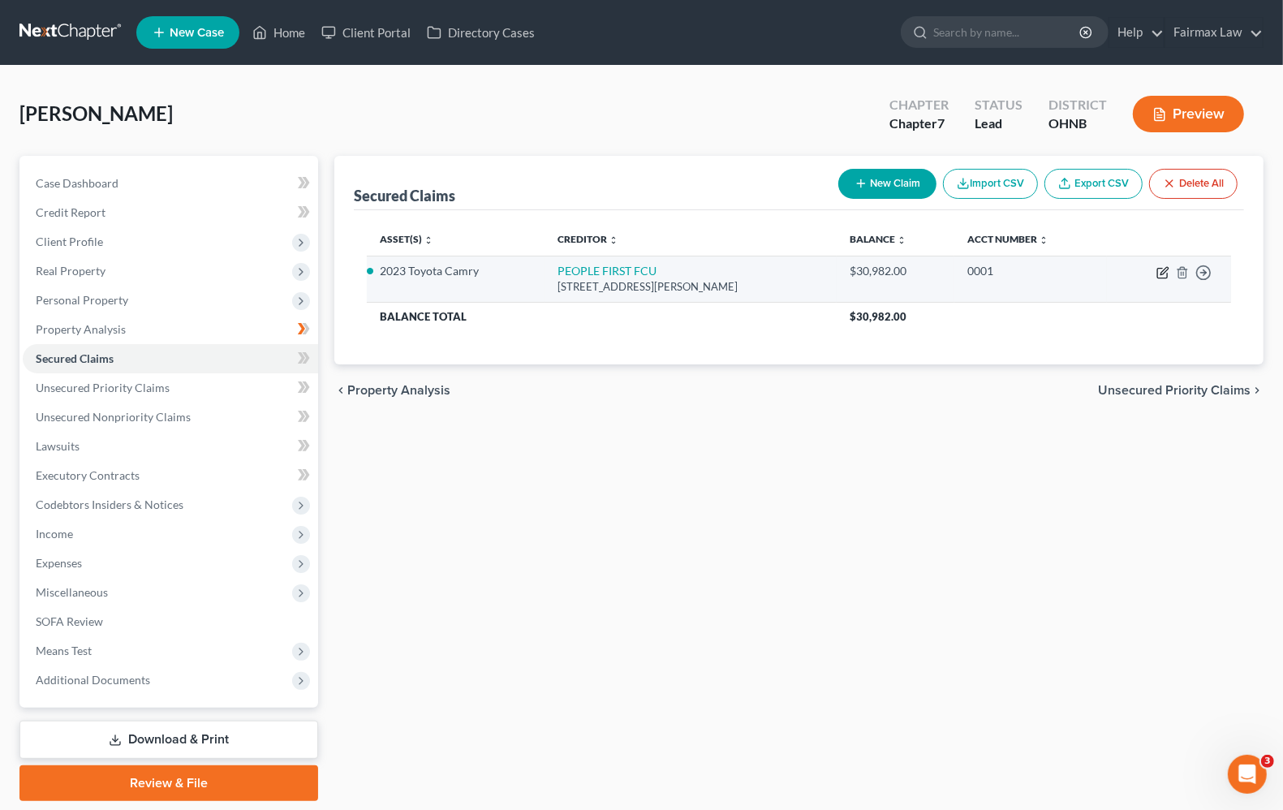
select select "0"
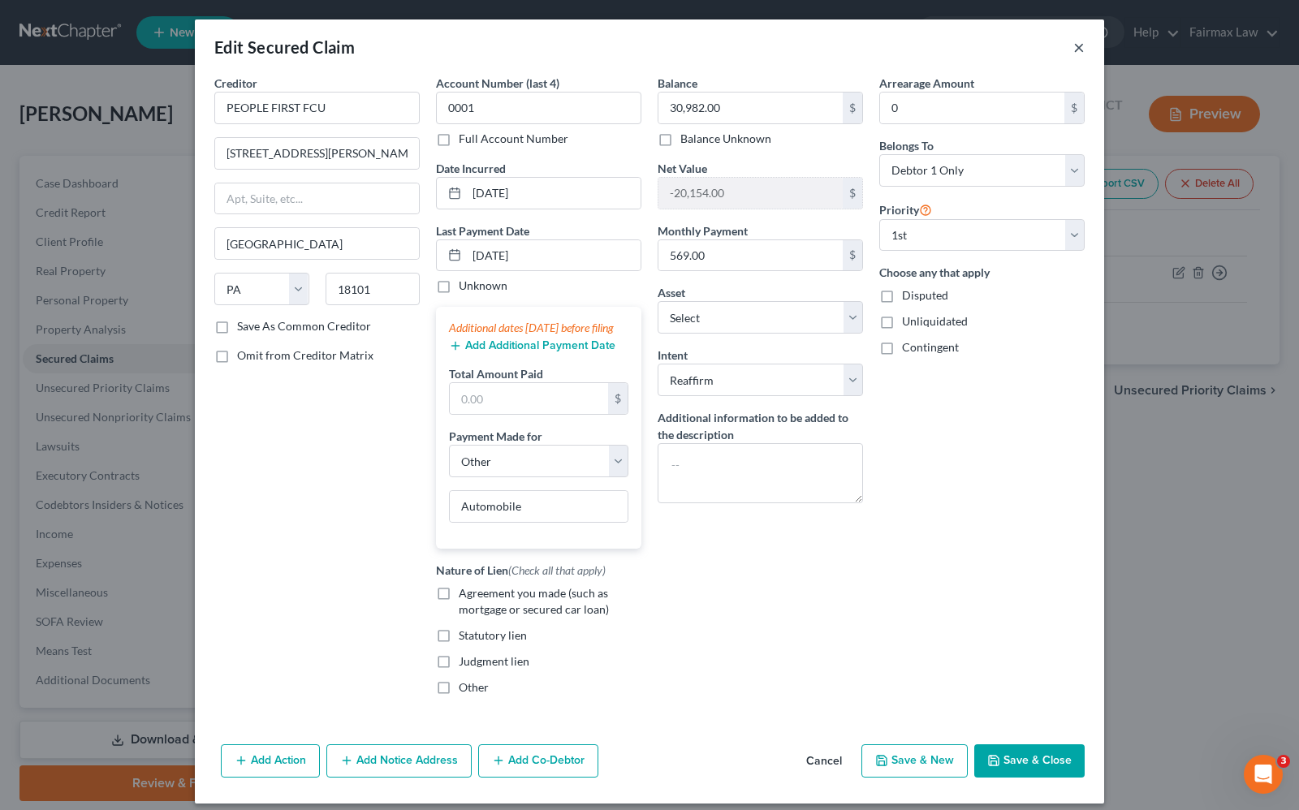
click at [1073, 49] on button "×" at bounding box center [1078, 46] width 11 height 19
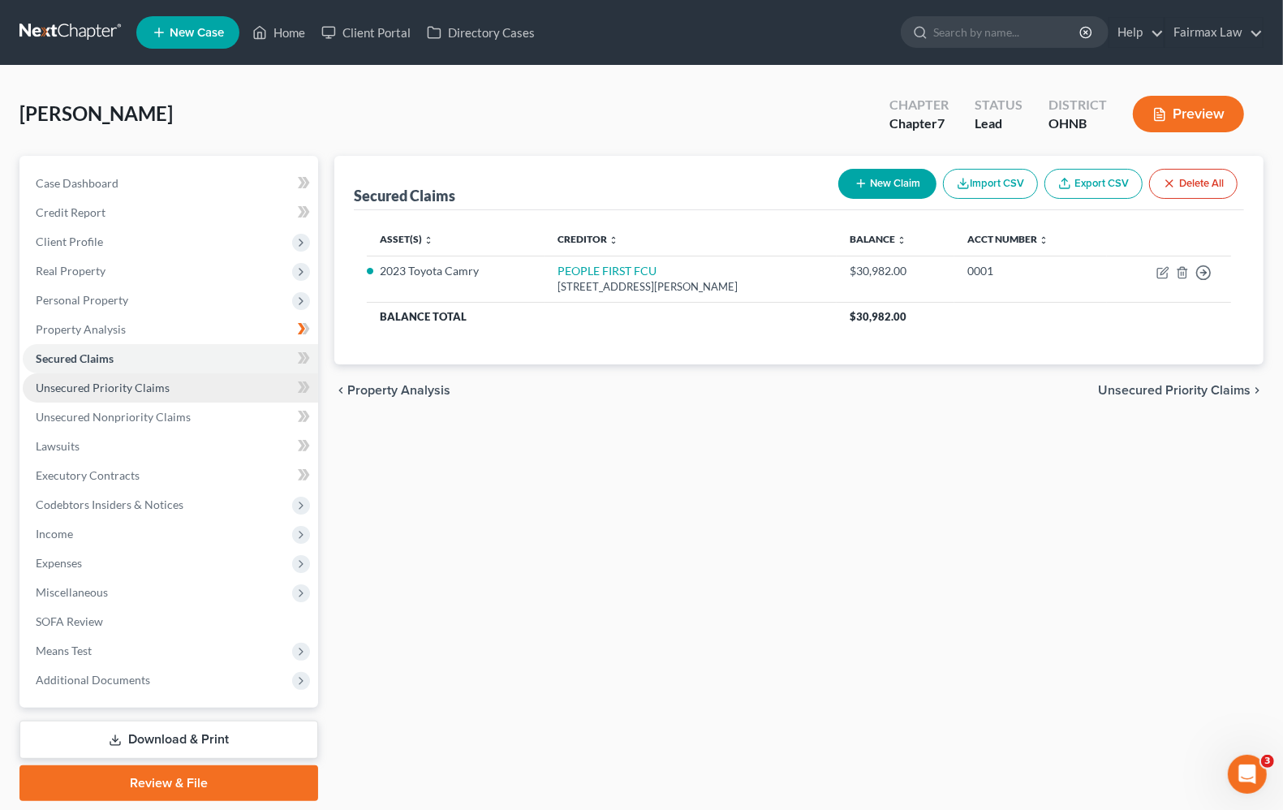
click at [149, 391] on span "Unsecured Priority Claims" at bounding box center [103, 388] width 134 height 14
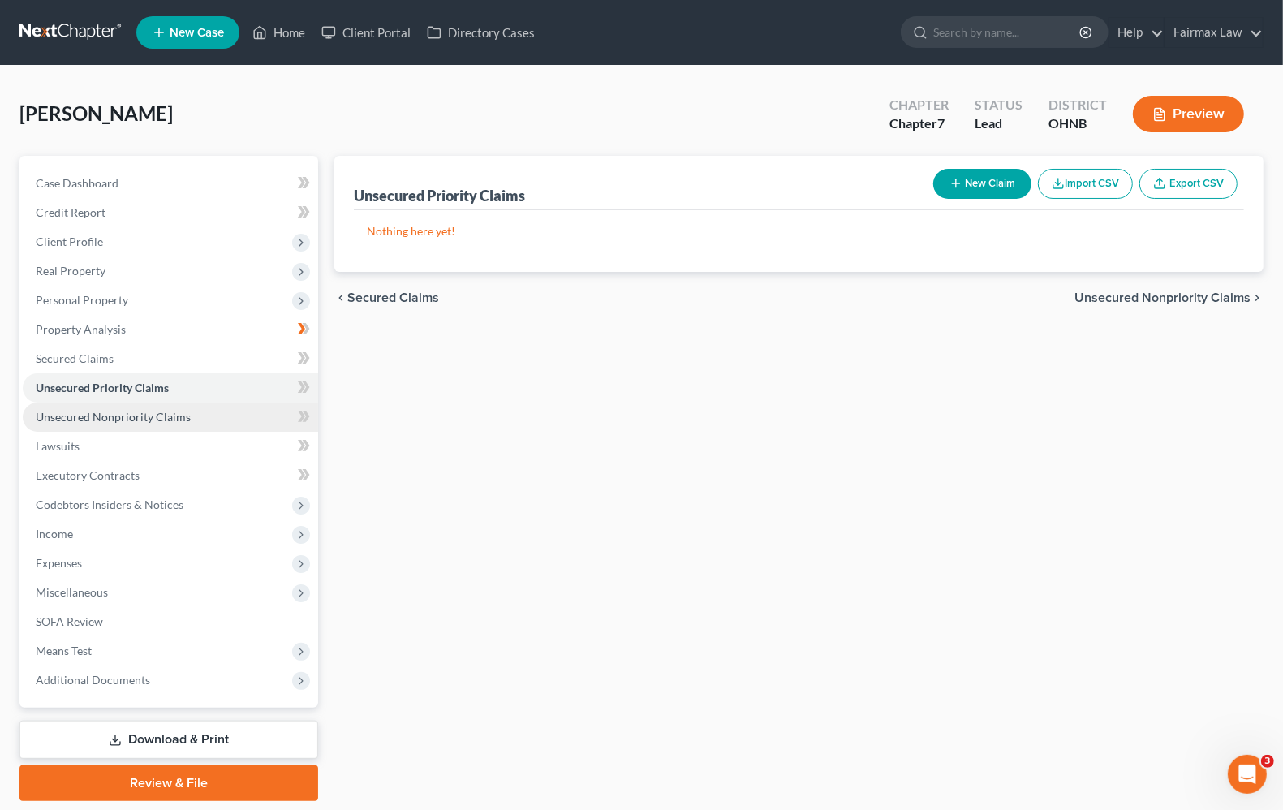
click at [123, 412] on span "Unsecured Nonpriority Claims" at bounding box center [113, 417] width 155 height 14
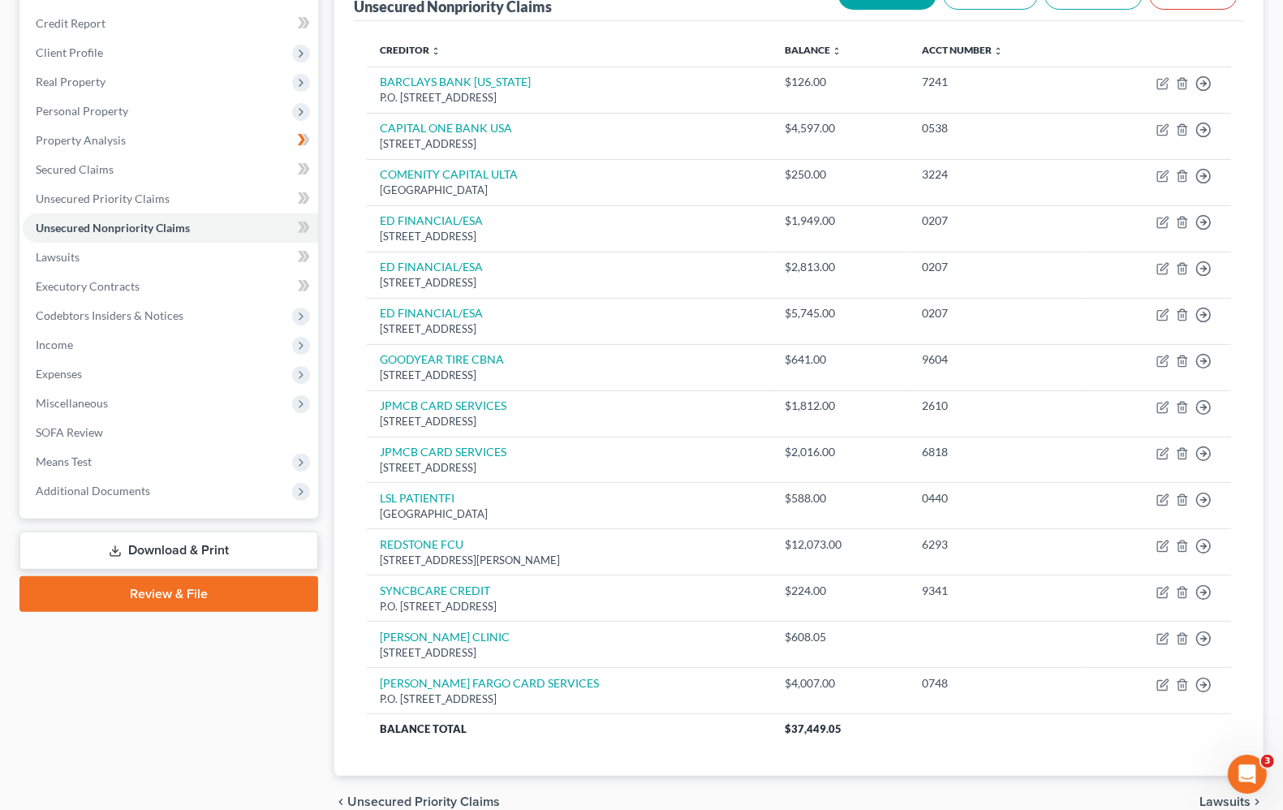
scroll to position [67, 0]
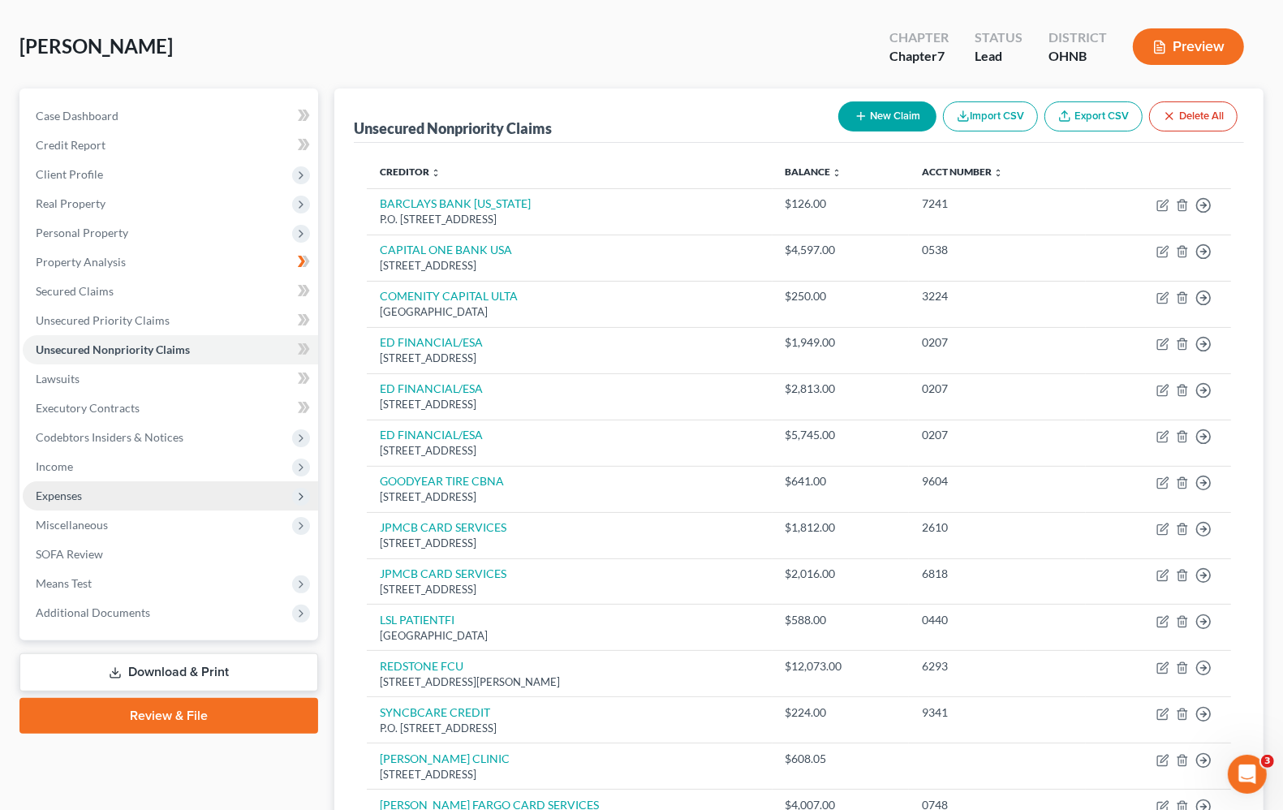
drag, startPoint x: 93, startPoint y: 493, endPoint x: 139, endPoint y: 485, distance: 46.2
click at [93, 493] on span "Expenses" at bounding box center [170, 495] width 295 height 29
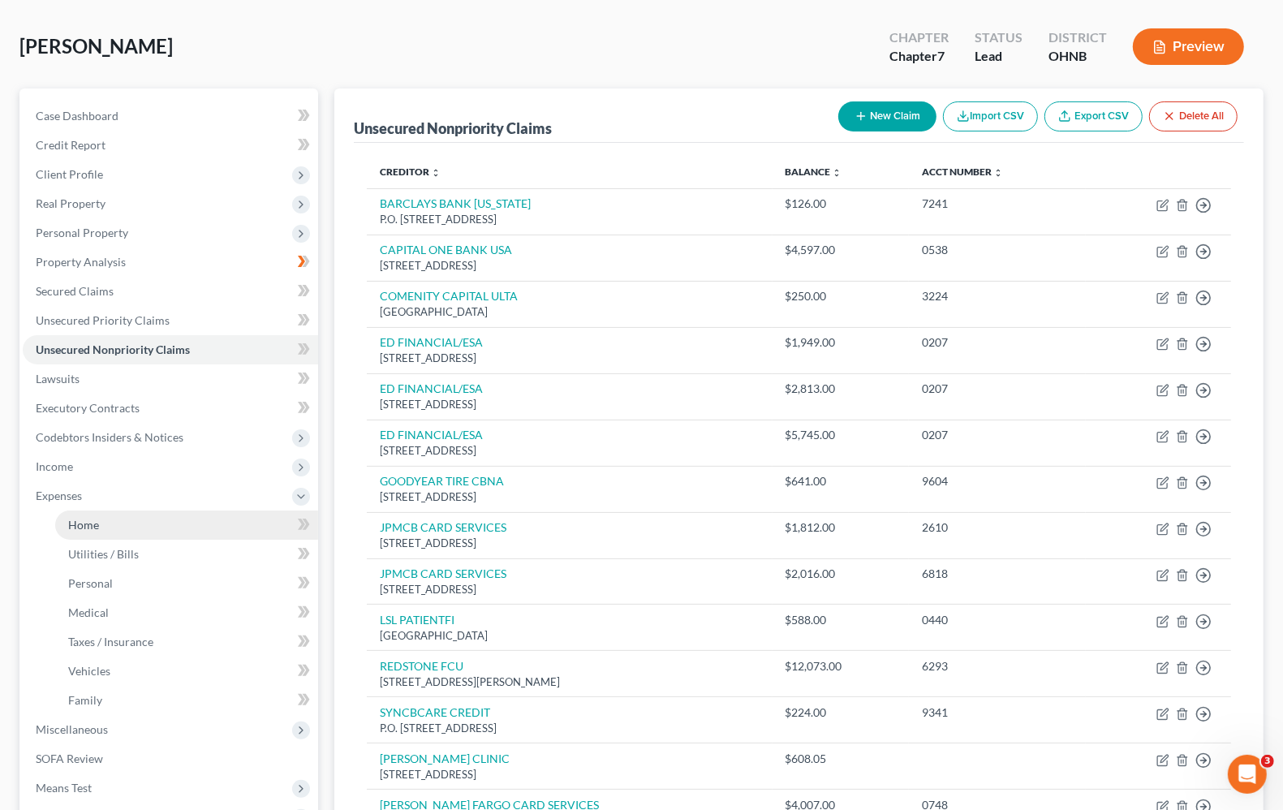
click at [97, 532] on link "Home" at bounding box center [186, 525] width 263 height 29
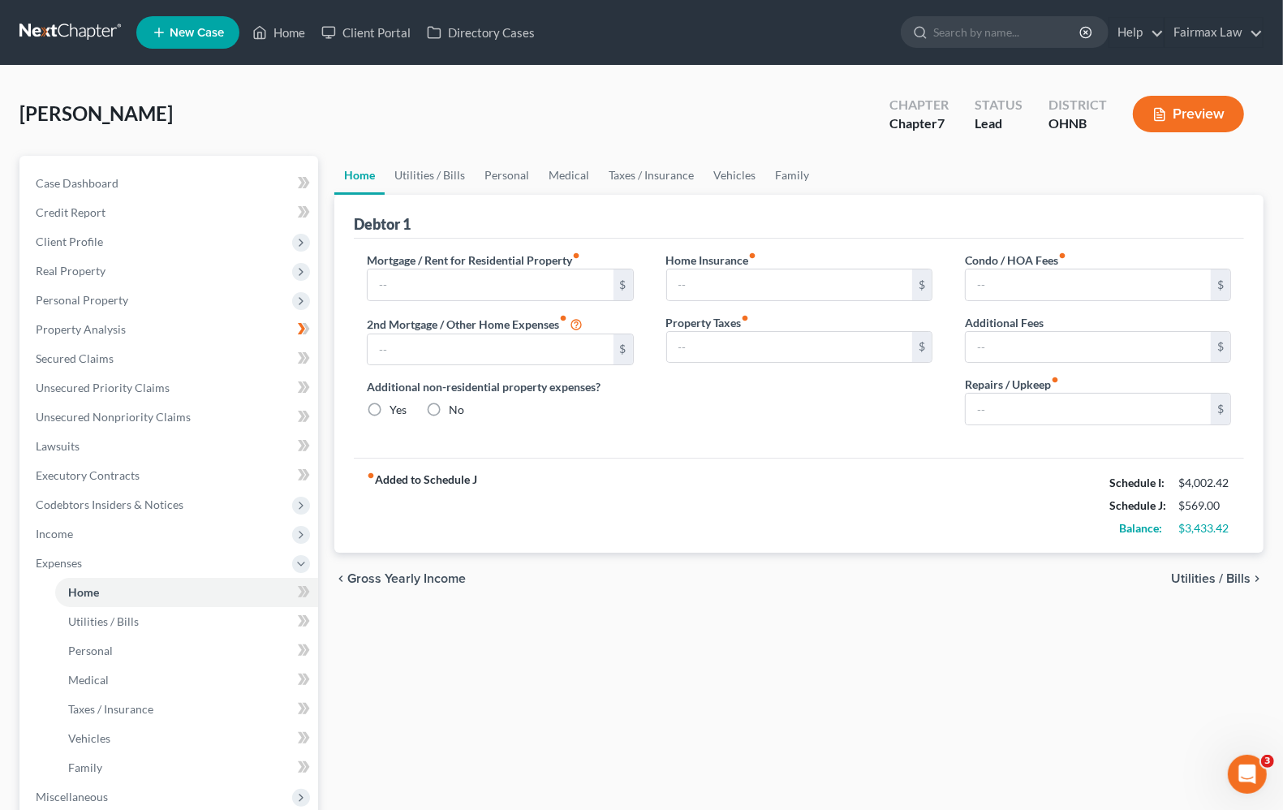
type input "875.00"
type input "0.00"
radio input "true"
type input "0.00"
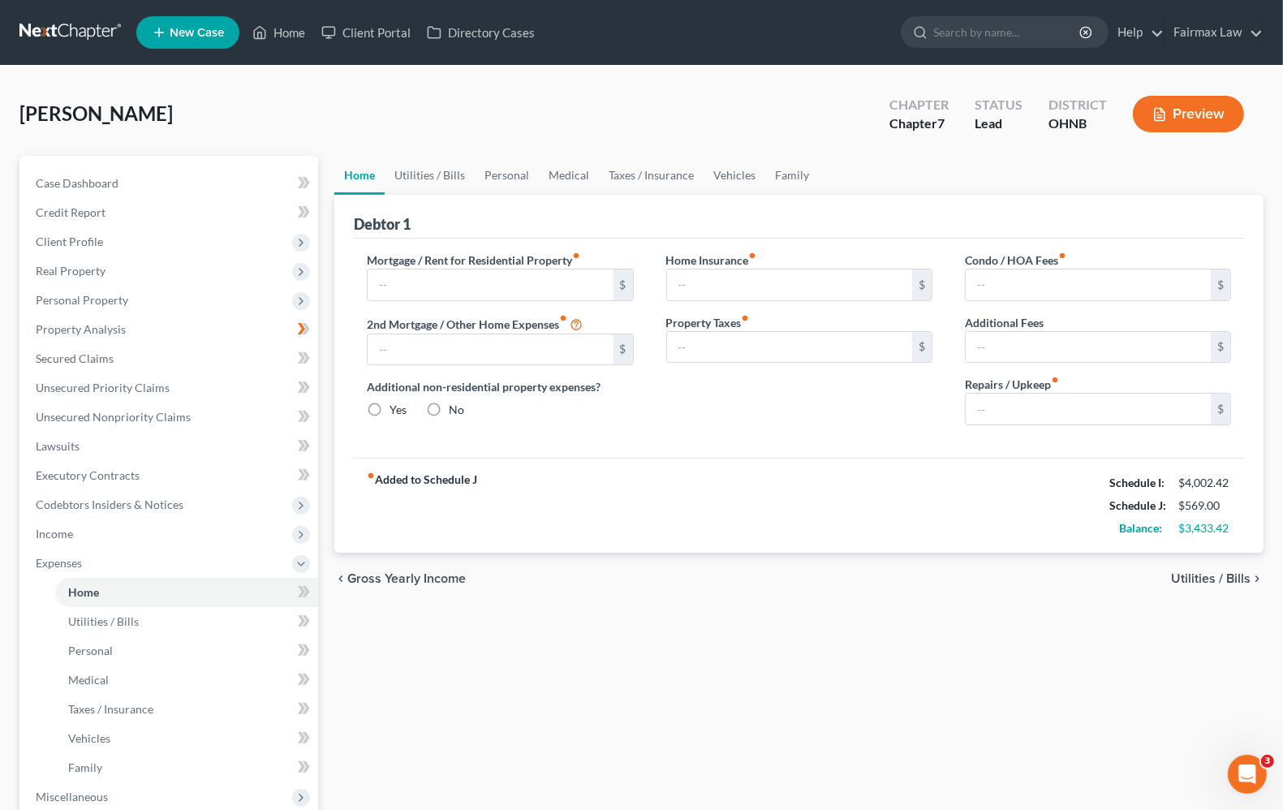
type input "0.00"
click at [120, 359] on link "Secured Claims" at bounding box center [170, 358] width 295 height 29
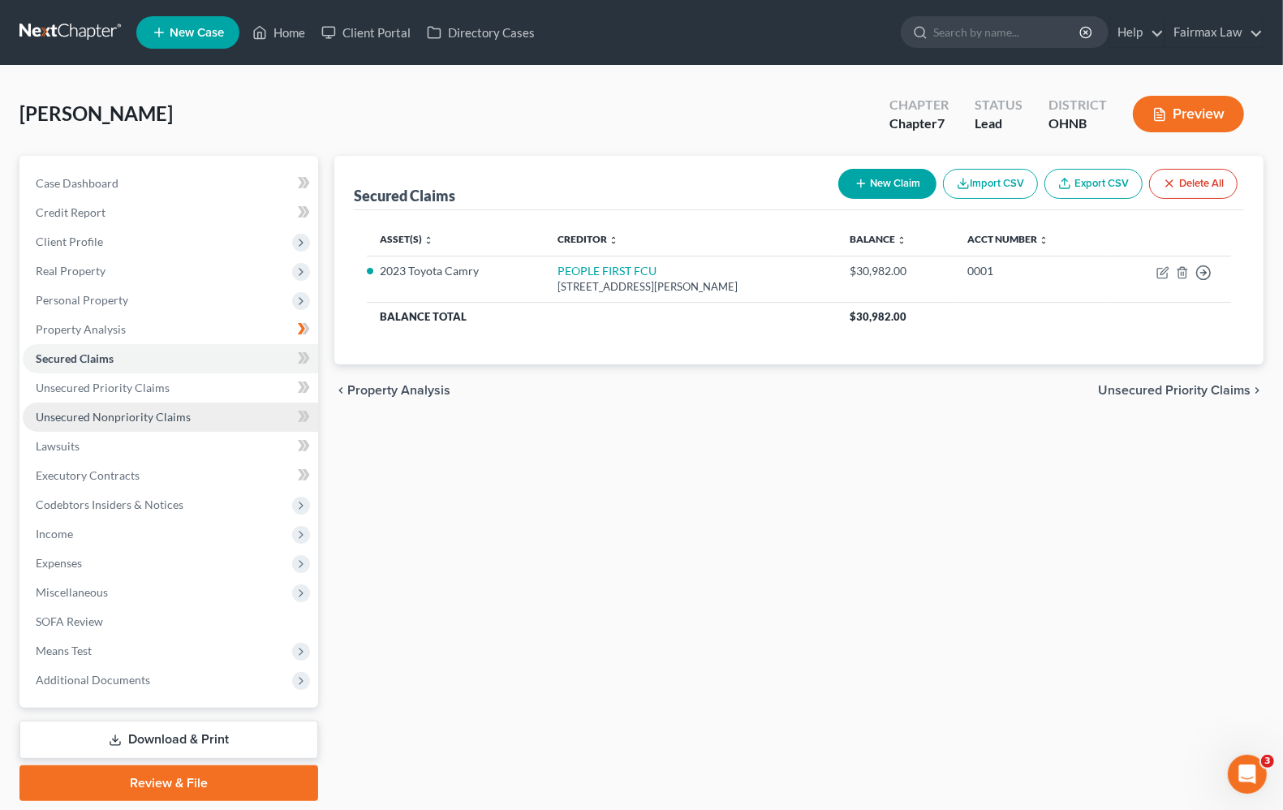
click at [144, 415] on span "Unsecured Nonpriority Claims" at bounding box center [113, 417] width 155 height 14
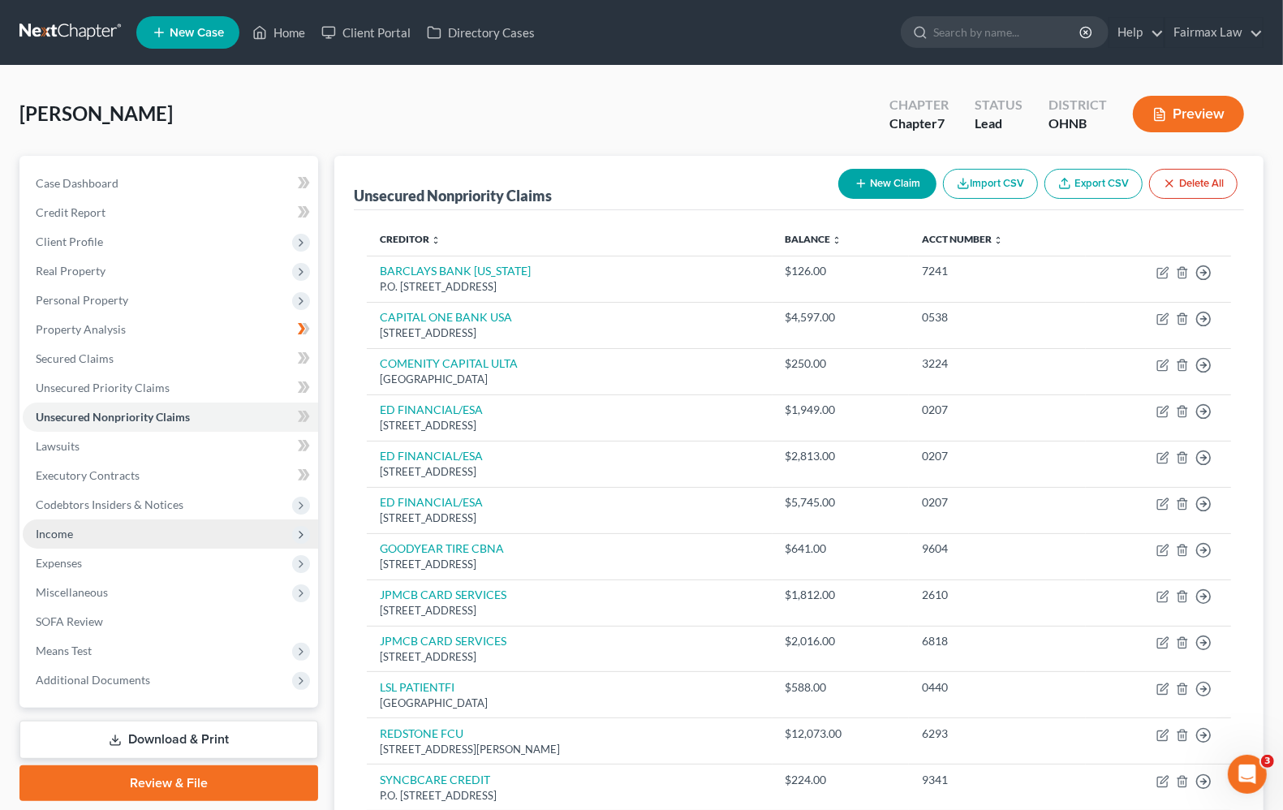
click at [42, 538] on span "Income" at bounding box center [54, 534] width 37 height 14
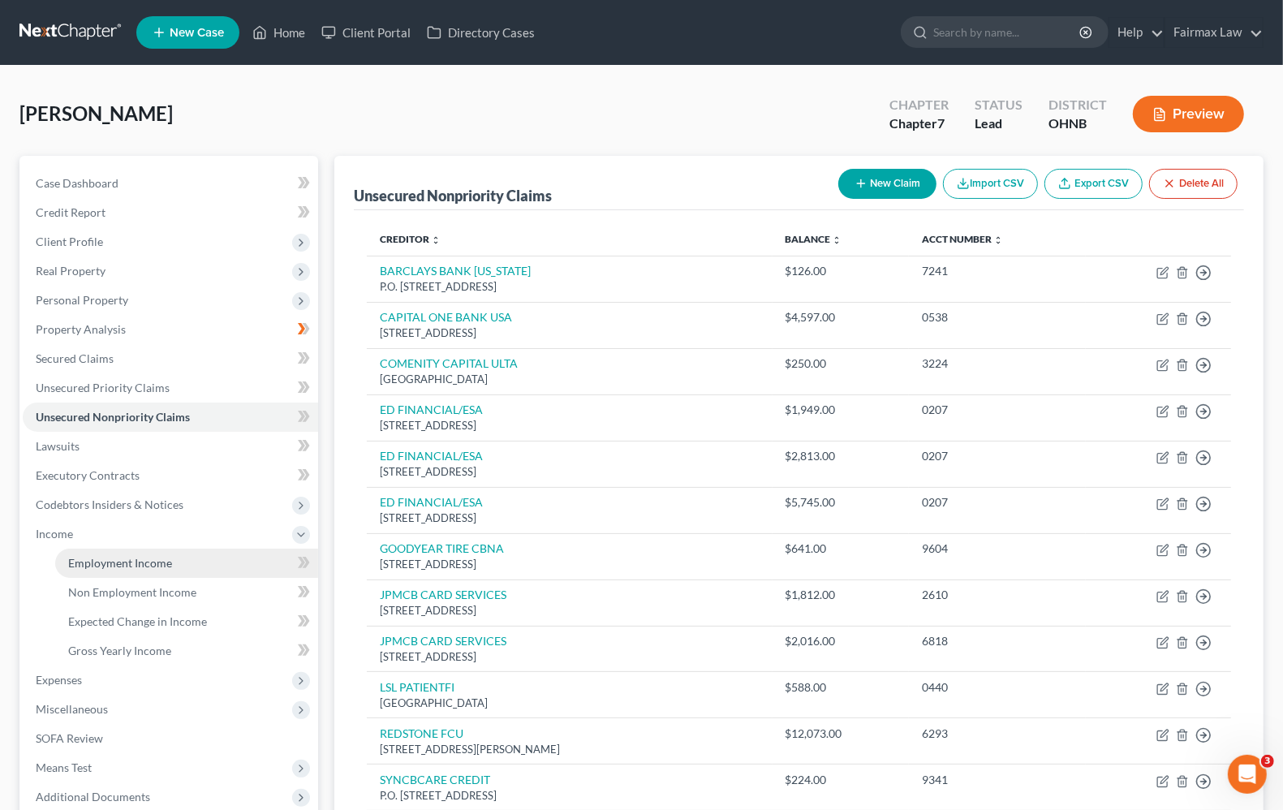
click at [80, 556] on span "Employment Income" at bounding box center [120, 563] width 104 height 14
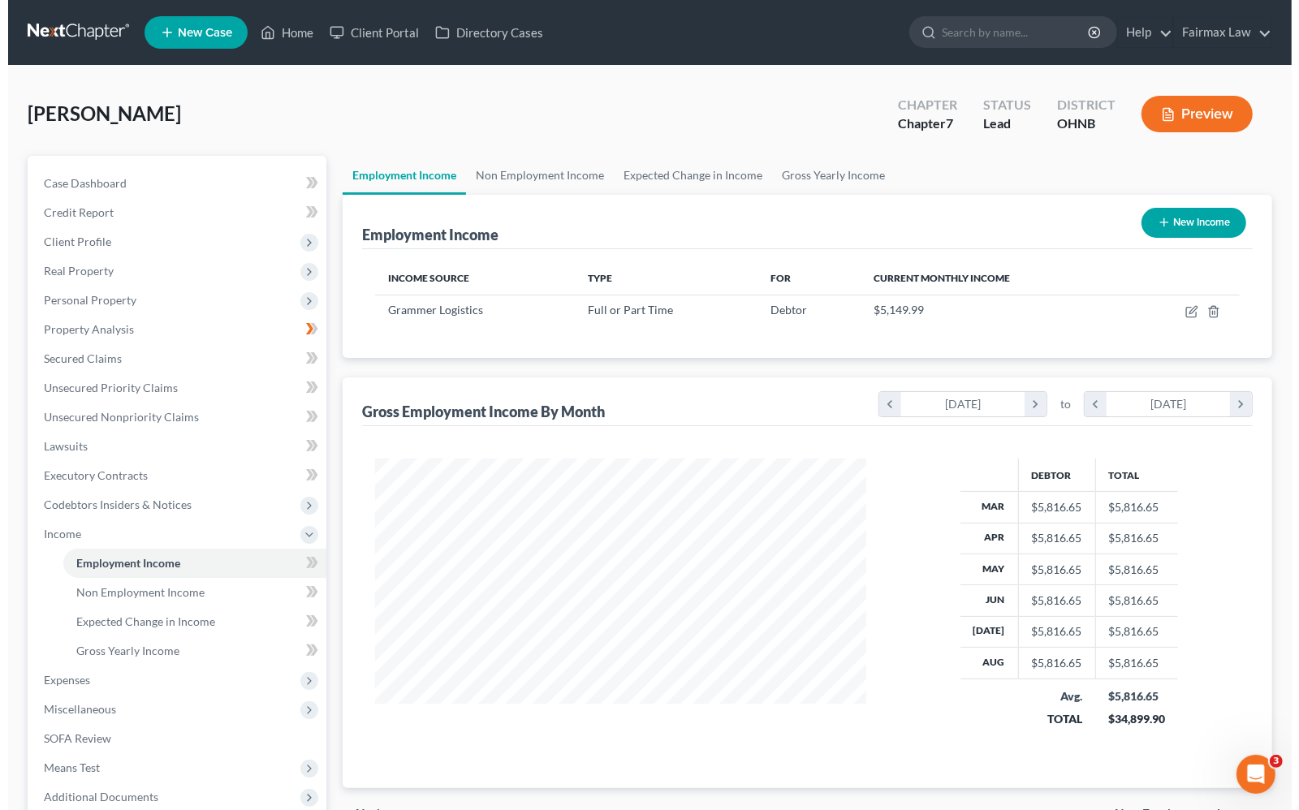
scroll to position [292, 522]
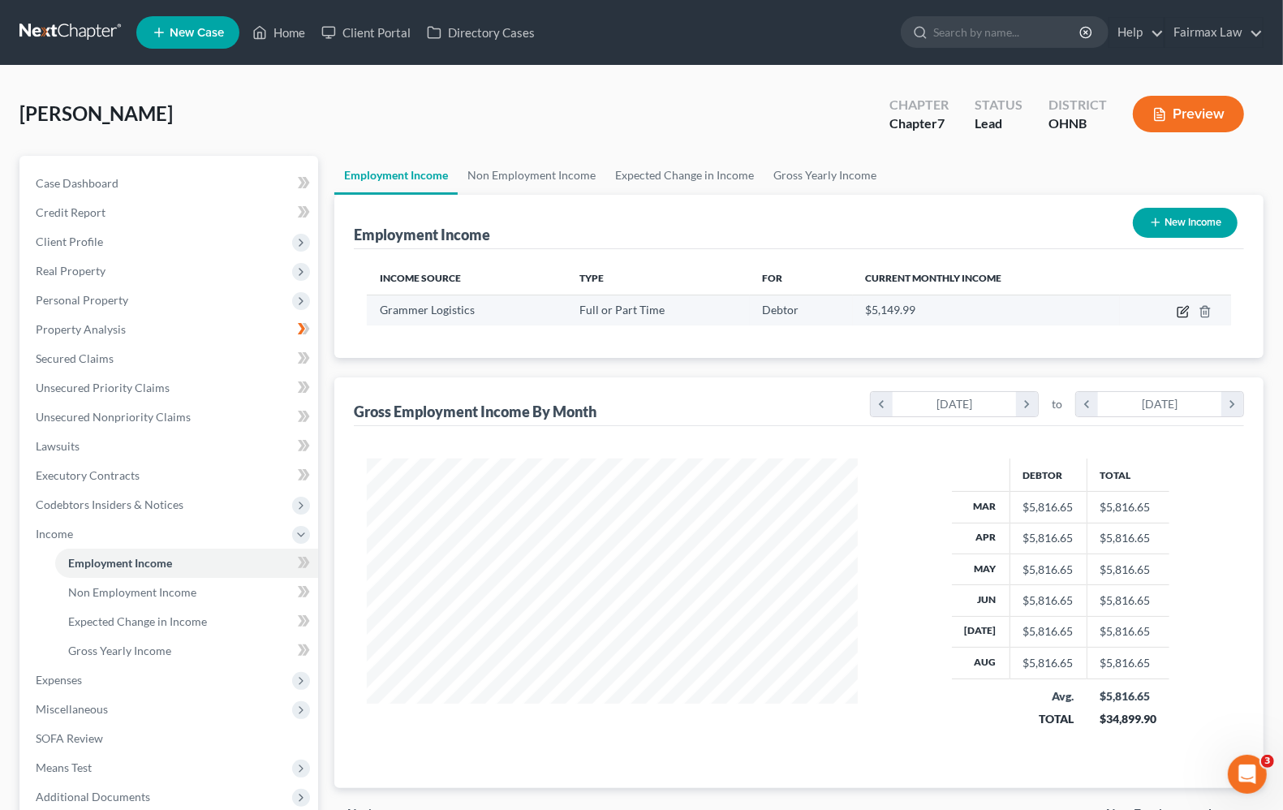
click at [1179, 311] on icon "button" at bounding box center [1183, 311] width 13 height 13
select select "0"
select select "15"
select select "2"
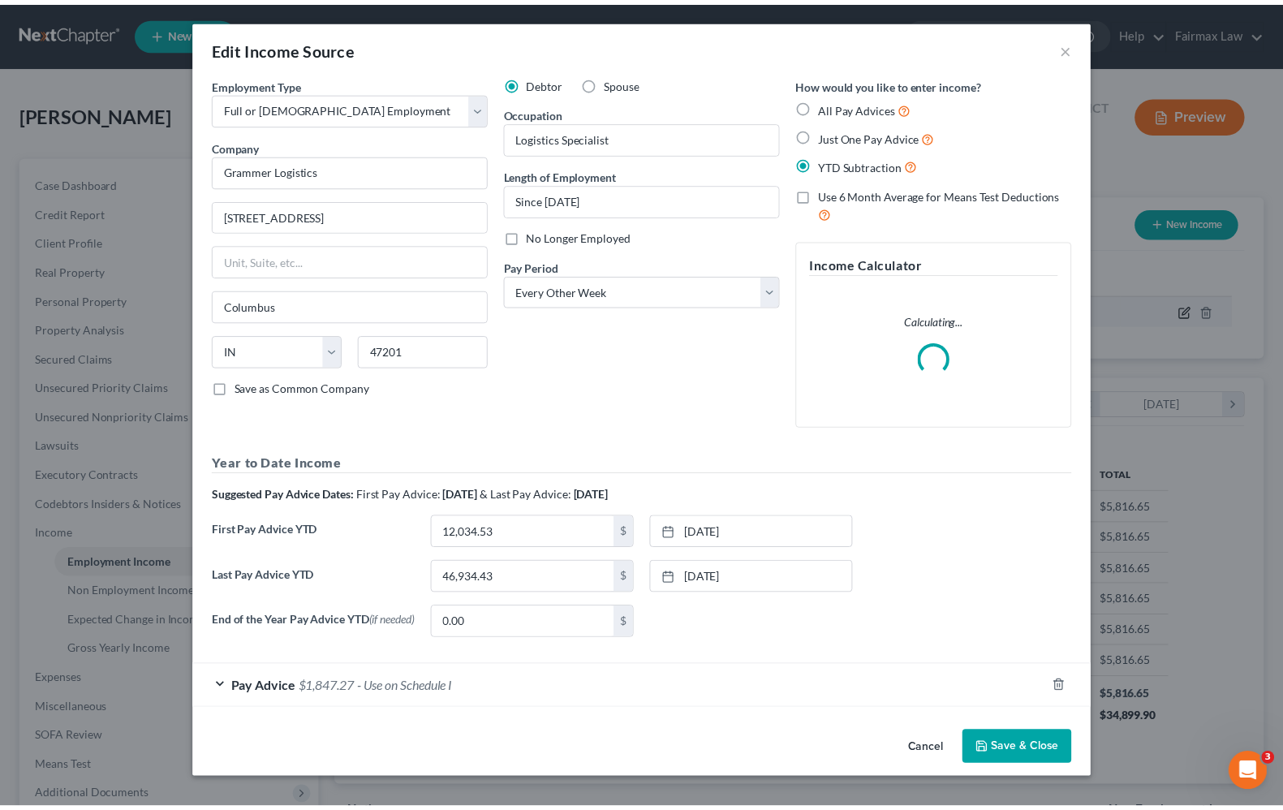
scroll to position [292, 529]
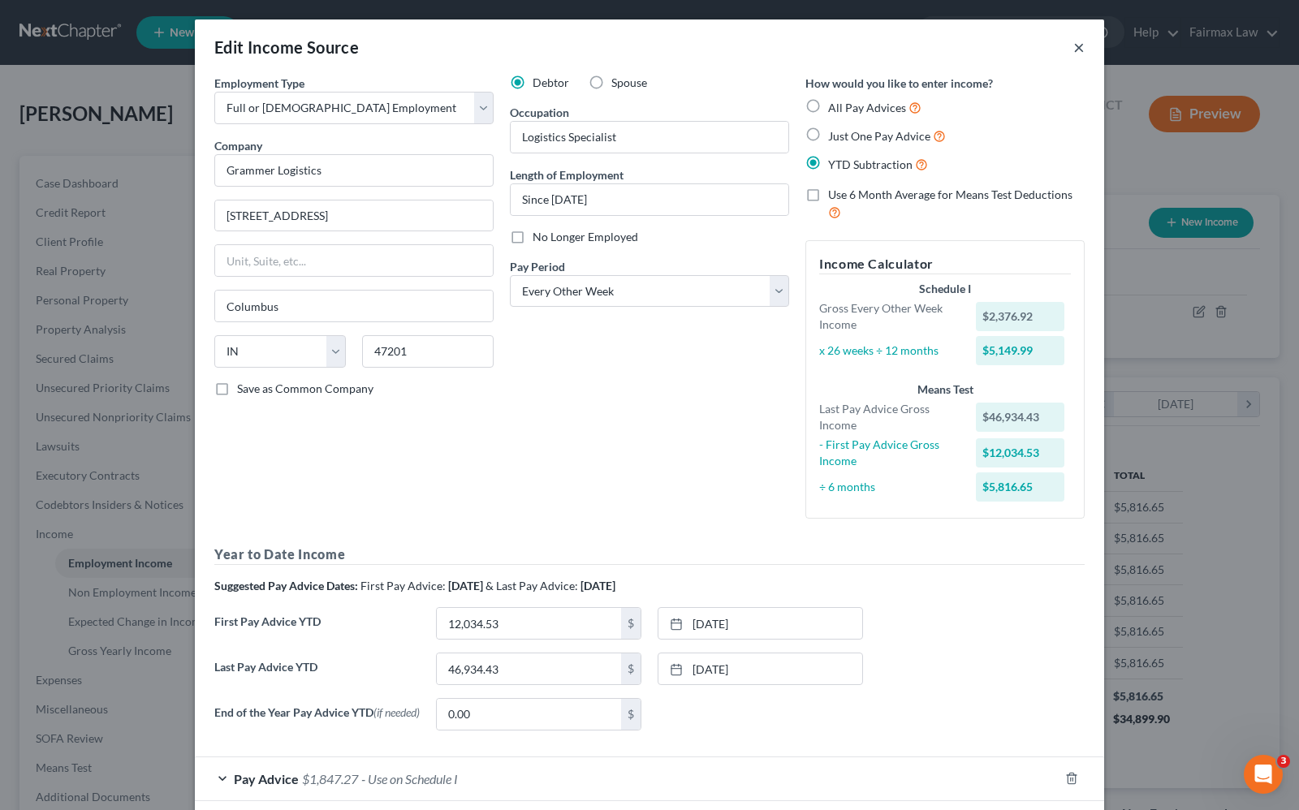
click at [1074, 49] on button "×" at bounding box center [1078, 46] width 11 height 19
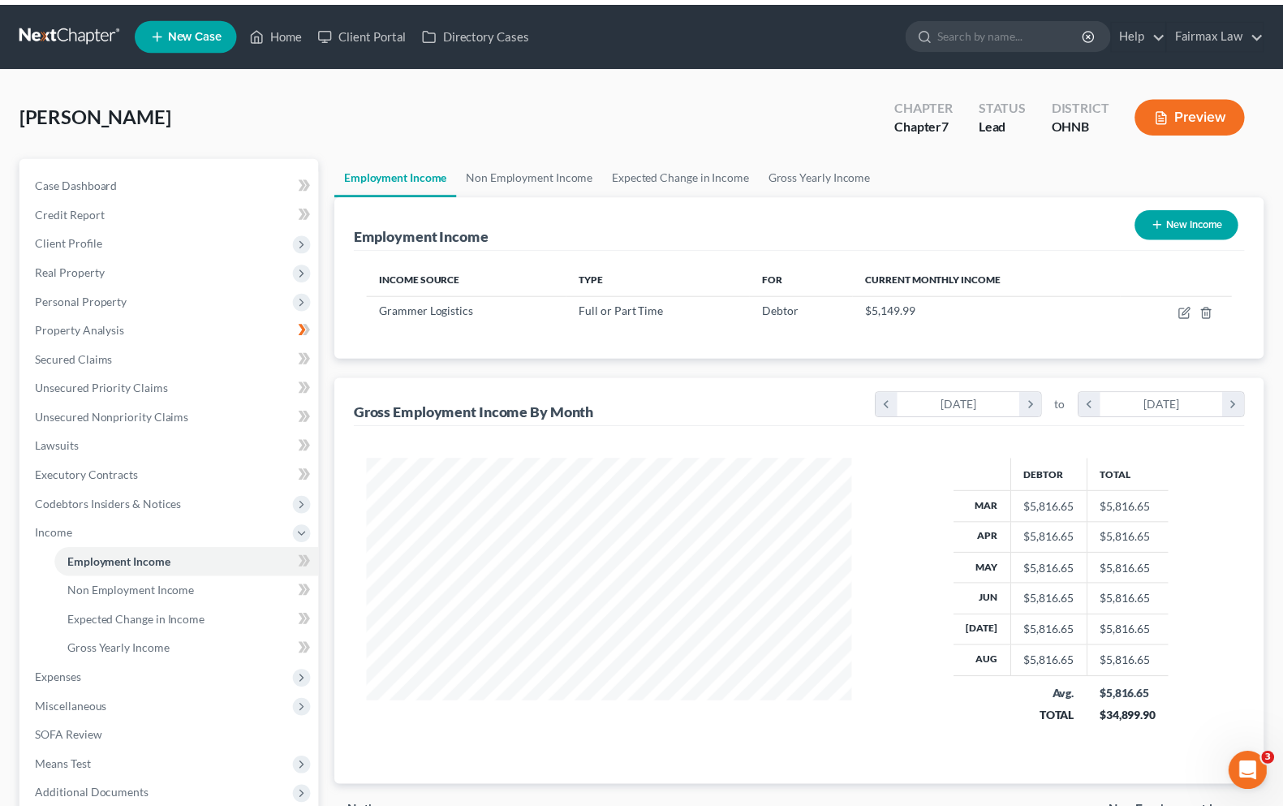
scroll to position [811435, 811204]
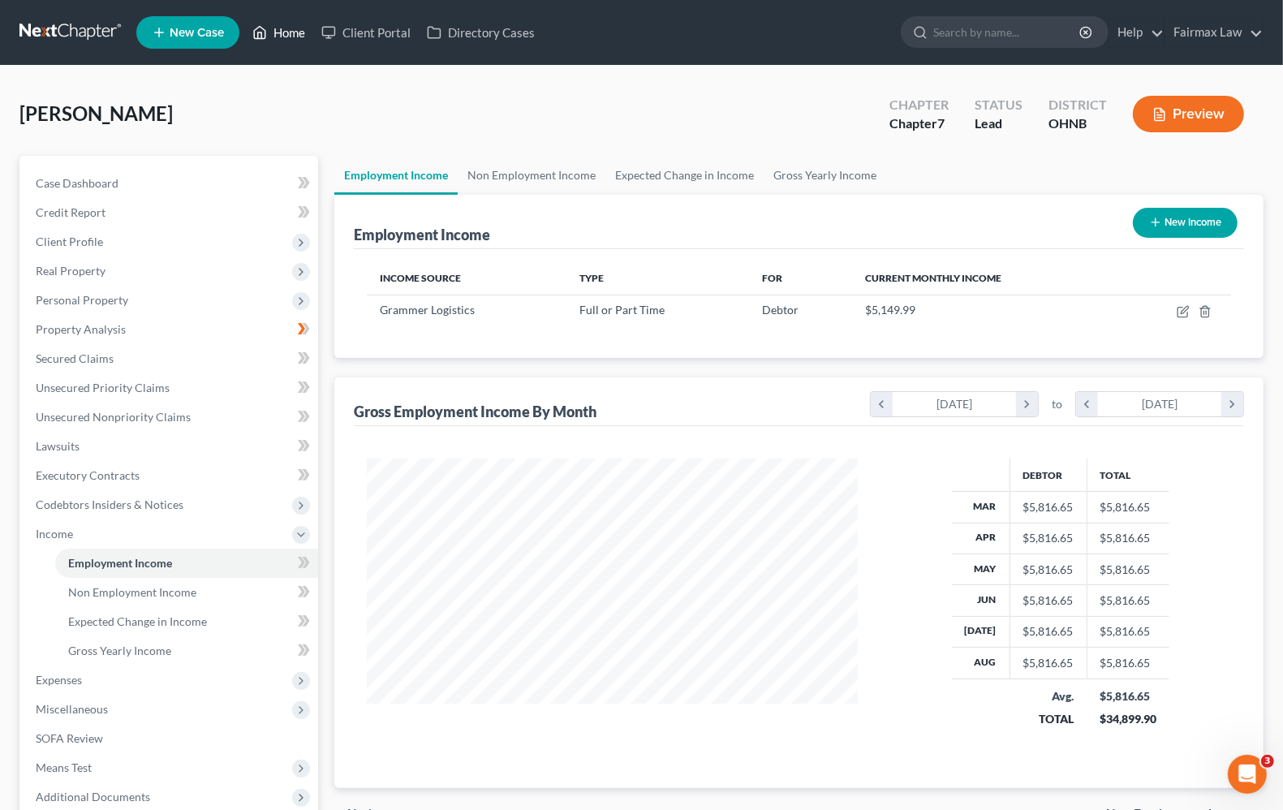
click at [281, 34] on link "Home" at bounding box center [278, 32] width 69 height 29
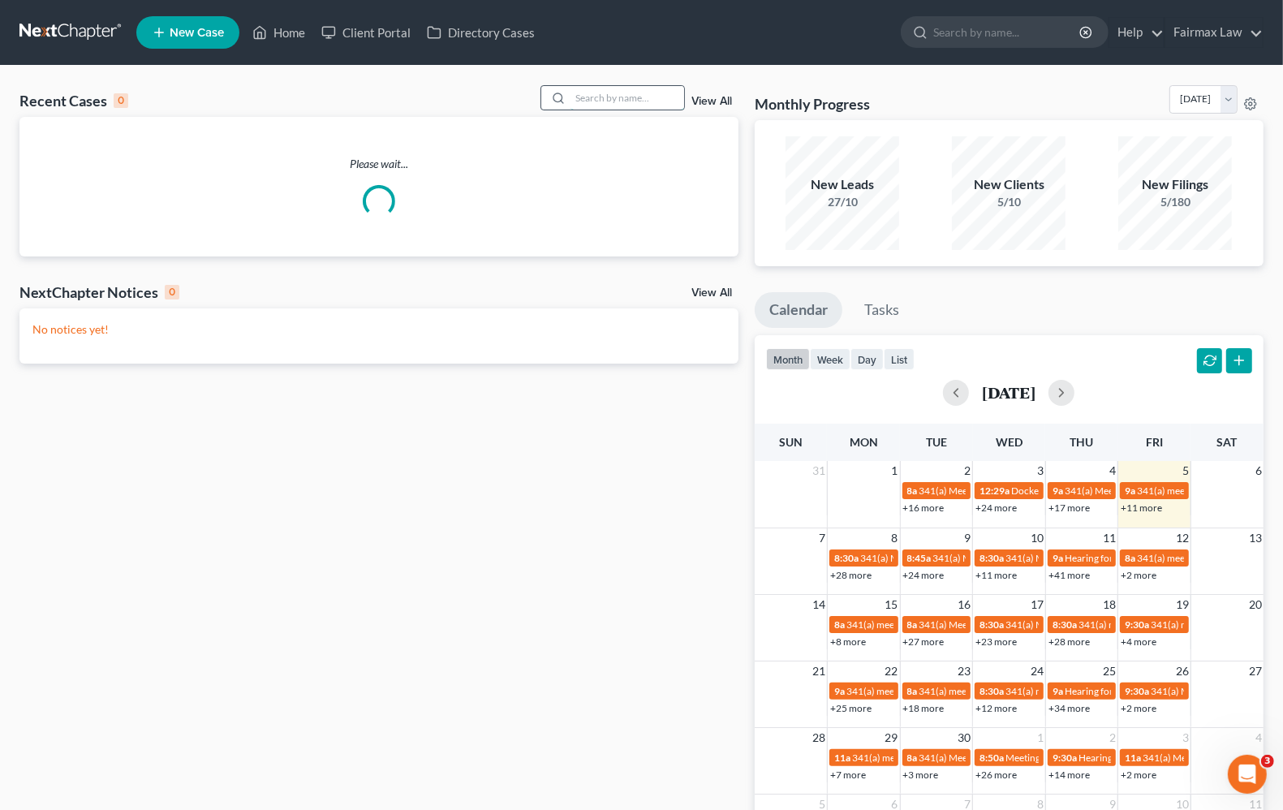
click at [666, 93] on input "search" at bounding box center [628, 98] width 114 height 24
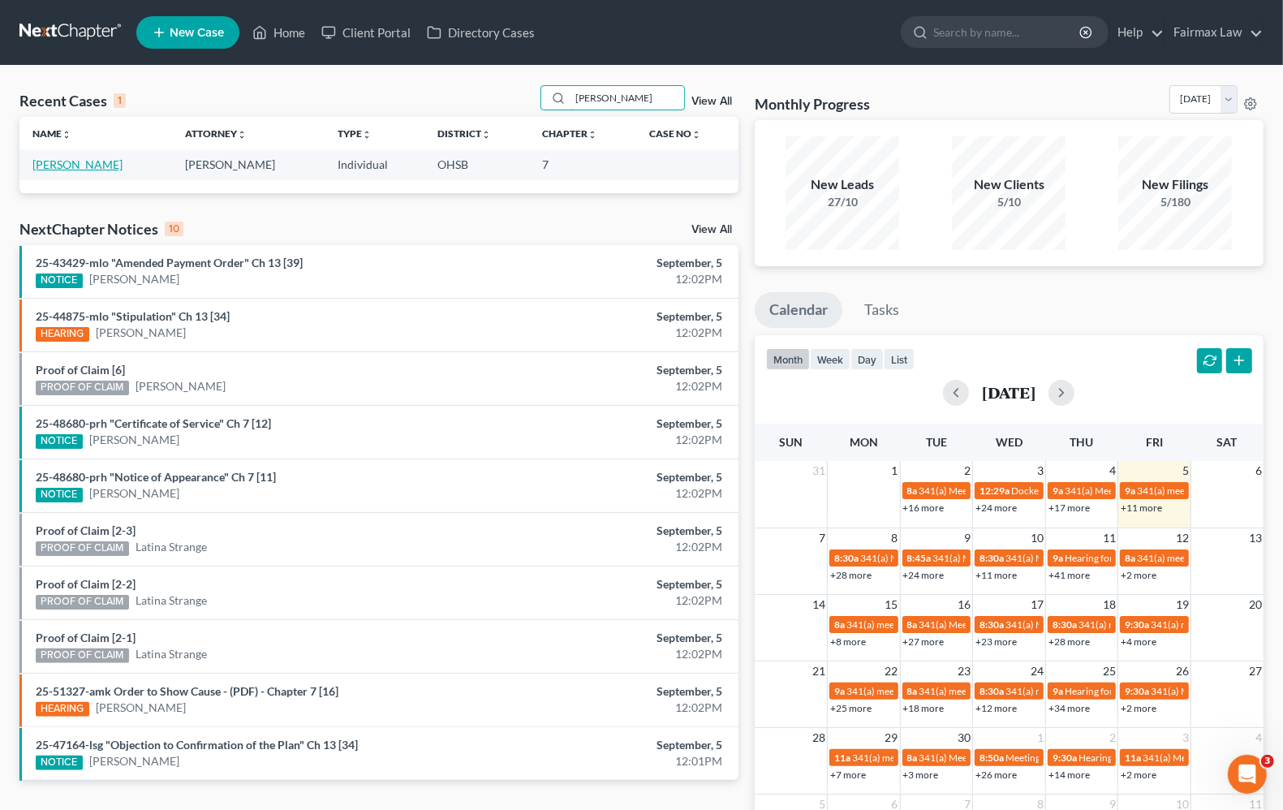
type input "[PERSON_NAME]"
click at [82, 167] on link "[PERSON_NAME]" at bounding box center [77, 164] width 90 height 14
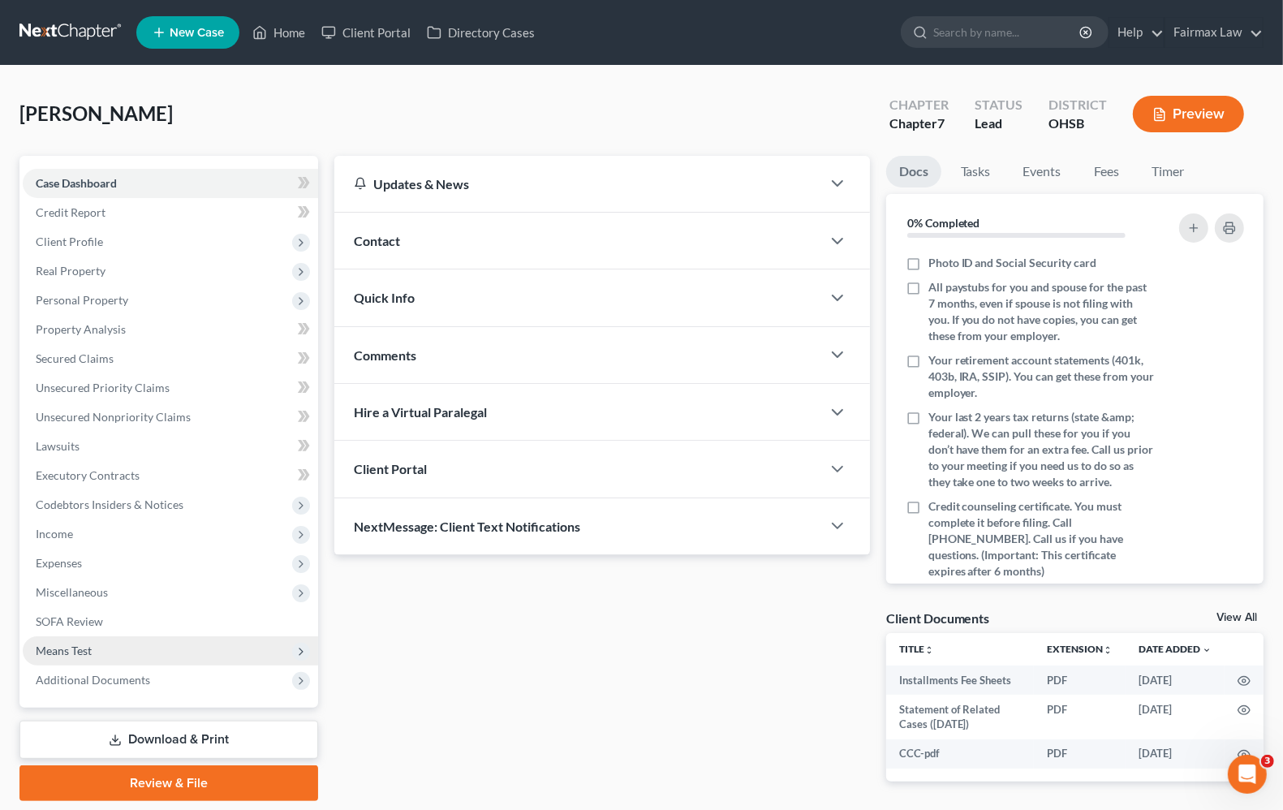
click at [70, 651] on span "Means Test" at bounding box center [64, 651] width 56 height 14
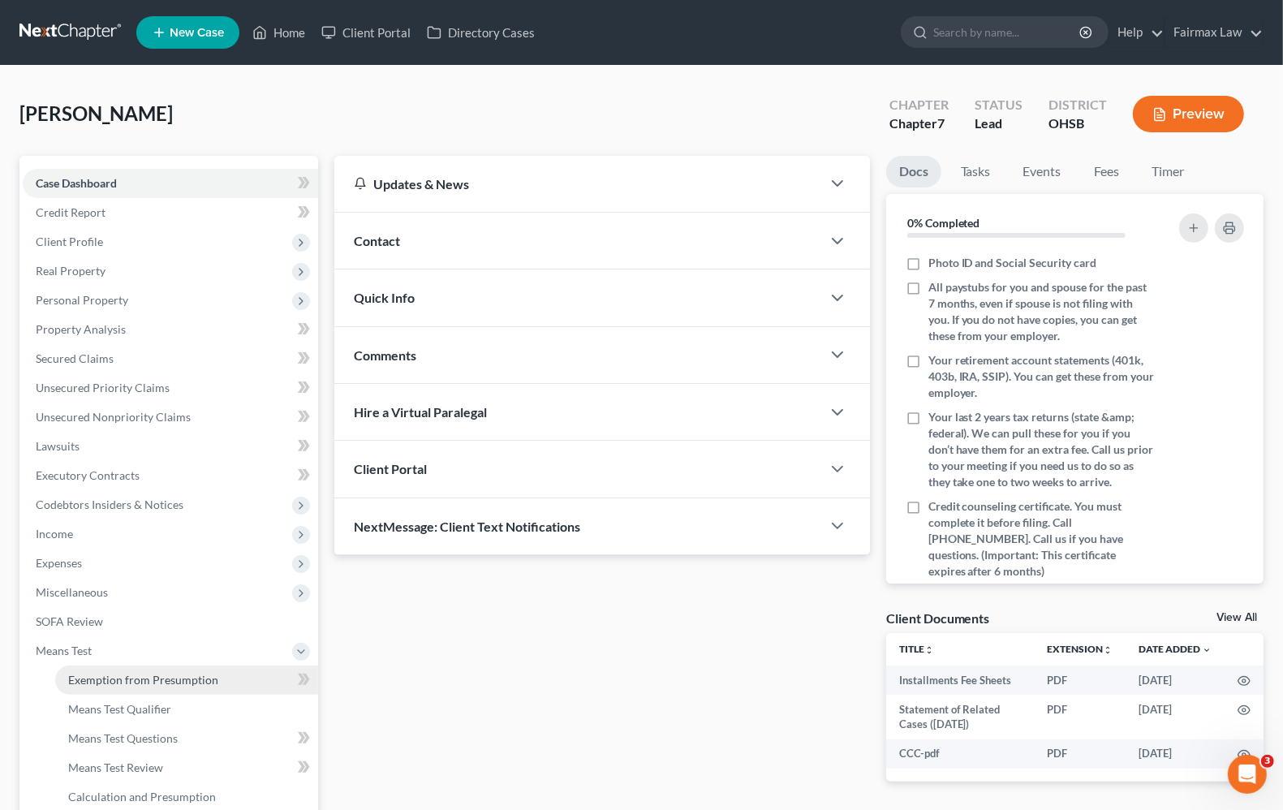
click at [144, 683] on span "Exemption from Presumption" at bounding box center [143, 680] width 150 height 14
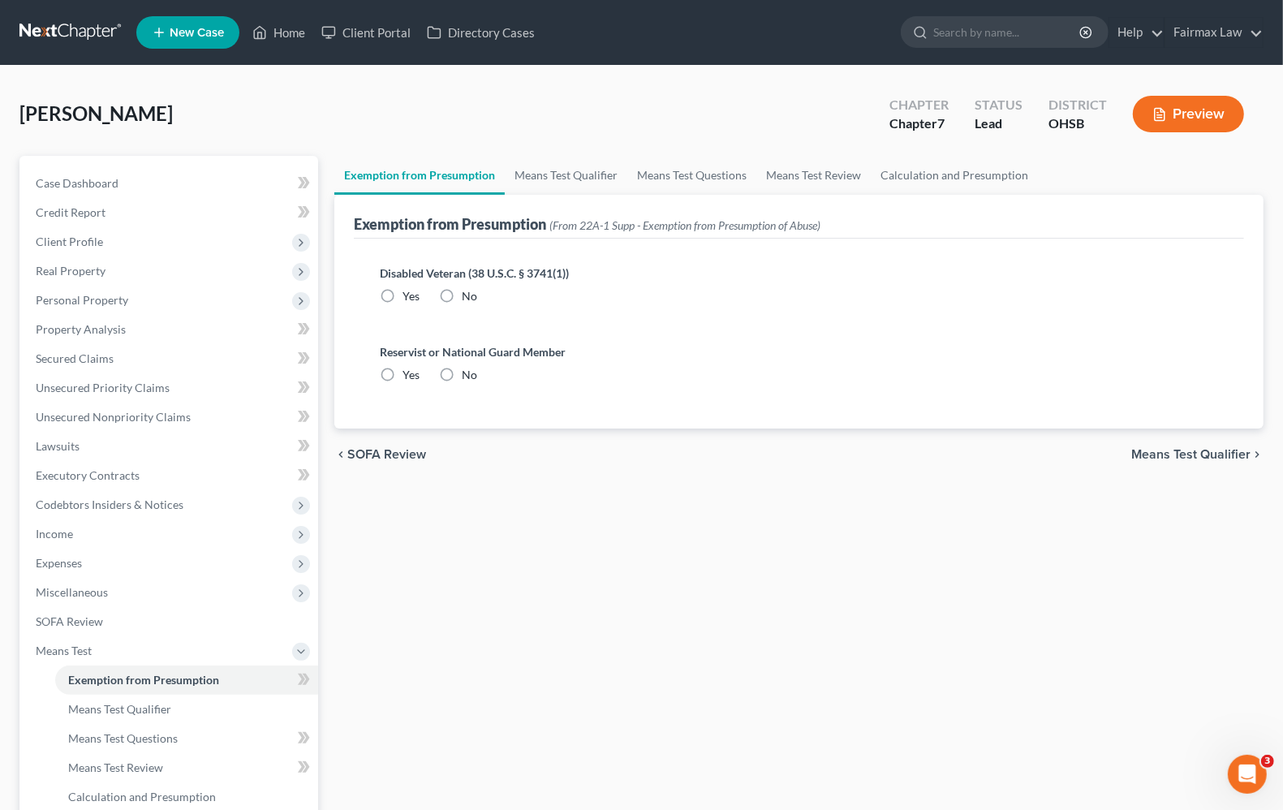
click at [1146, 451] on span "Means Test Qualifier" at bounding box center [1191, 454] width 119 height 13
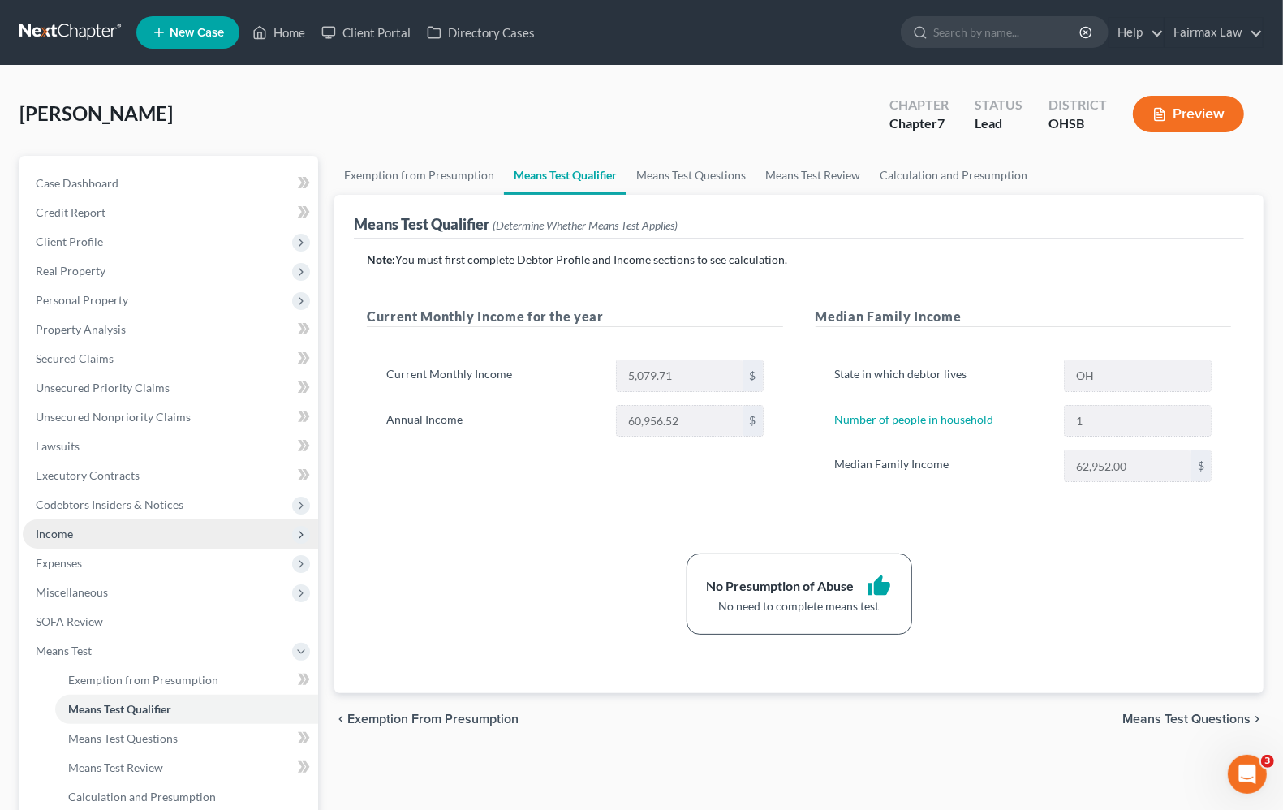
click at [63, 541] on span "Income" at bounding box center [170, 534] width 295 height 29
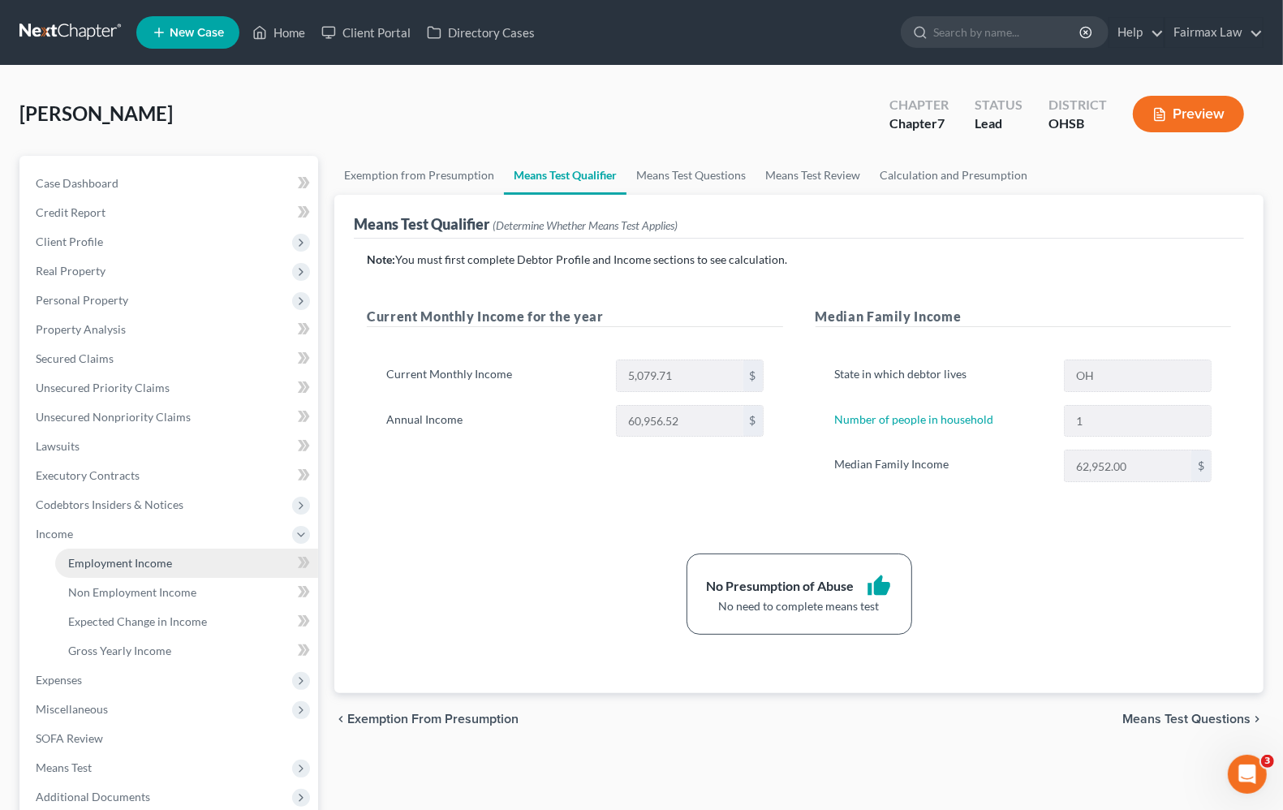
click at [111, 562] on span "Employment Income" at bounding box center [120, 563] width 104 height 14
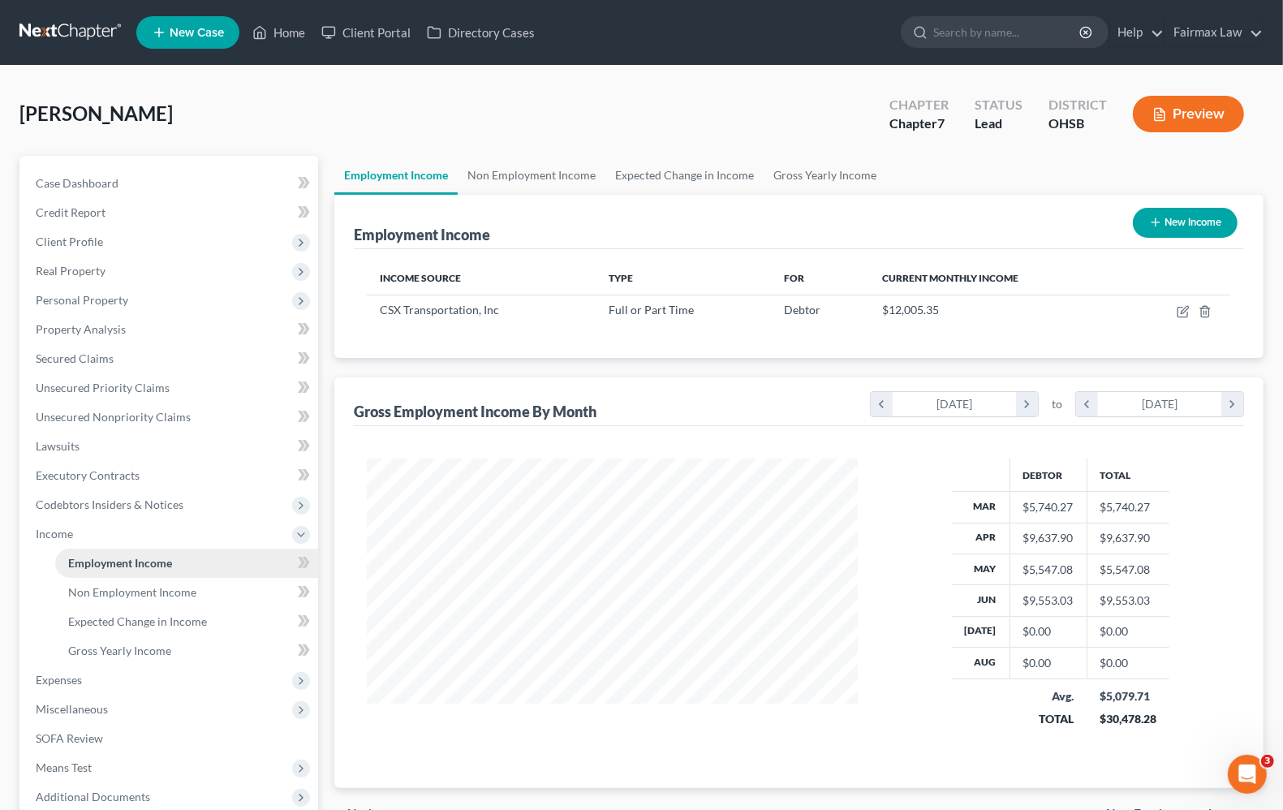
scroll to position [292, 522]
click at [55, 682] on span "Expenses" at bounding box center [59, 680] width 46 height 14
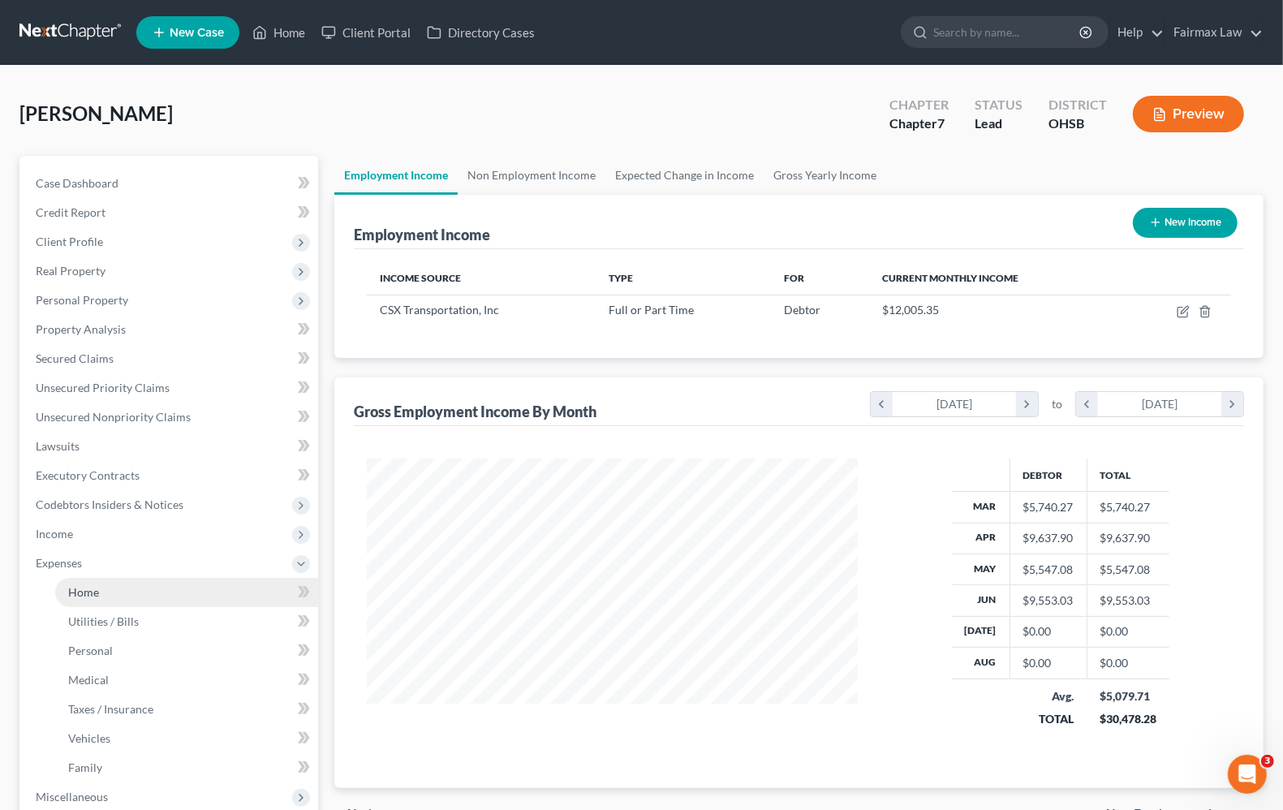
click at [85, 589] on span "Home" at bounding box center [83, 592] width 31 height 14
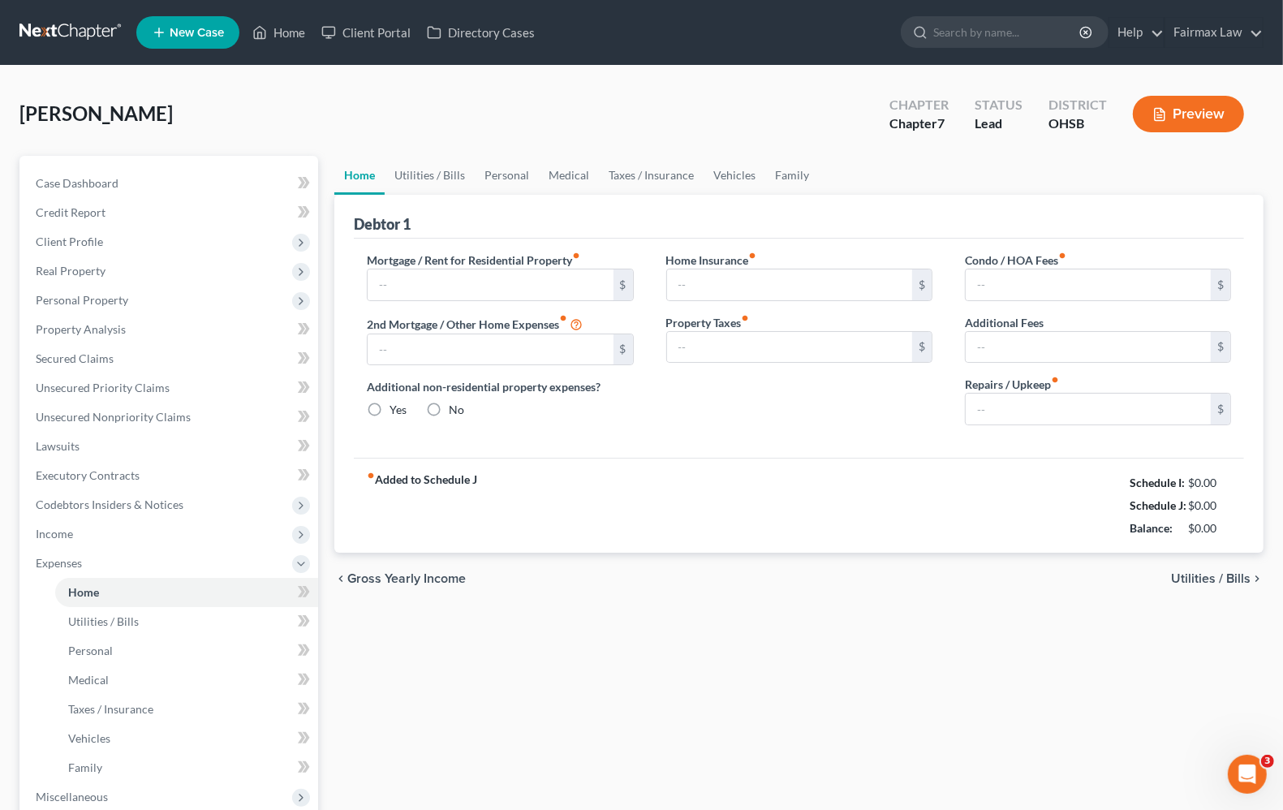
type input "1,427.60"
type input "0.00"
radio input "true"
type input "19.00"
type input "0.00"
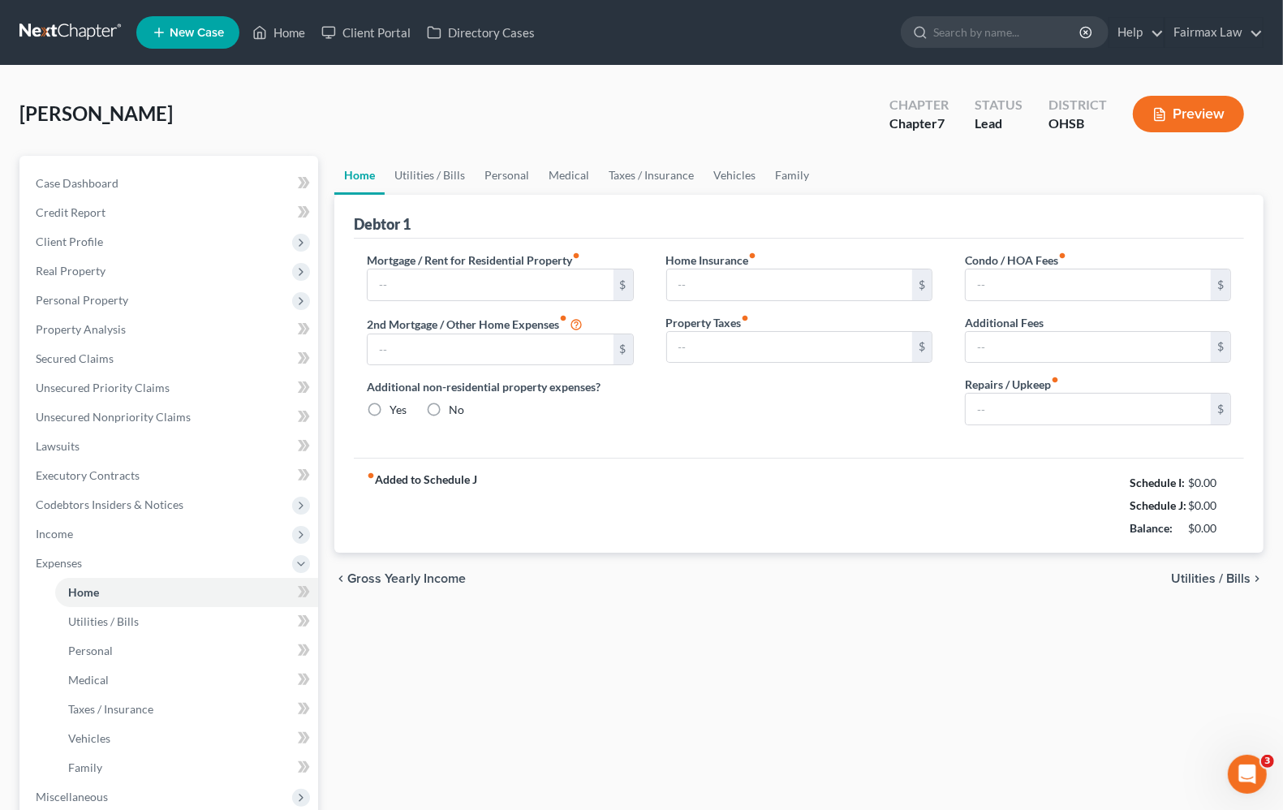
type input "0.00"
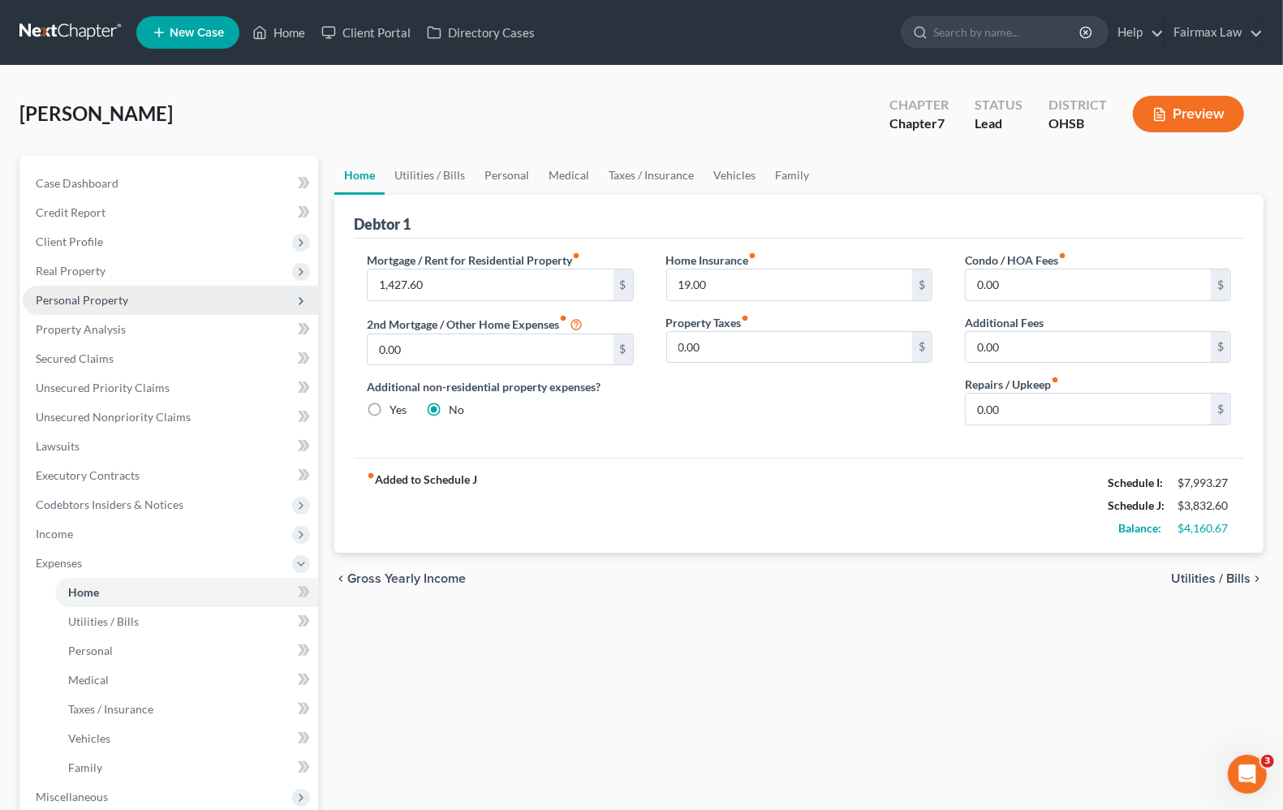
click at [86, 308] on span "Personal Property" at bounding box center [170, 300] width 295 height 29
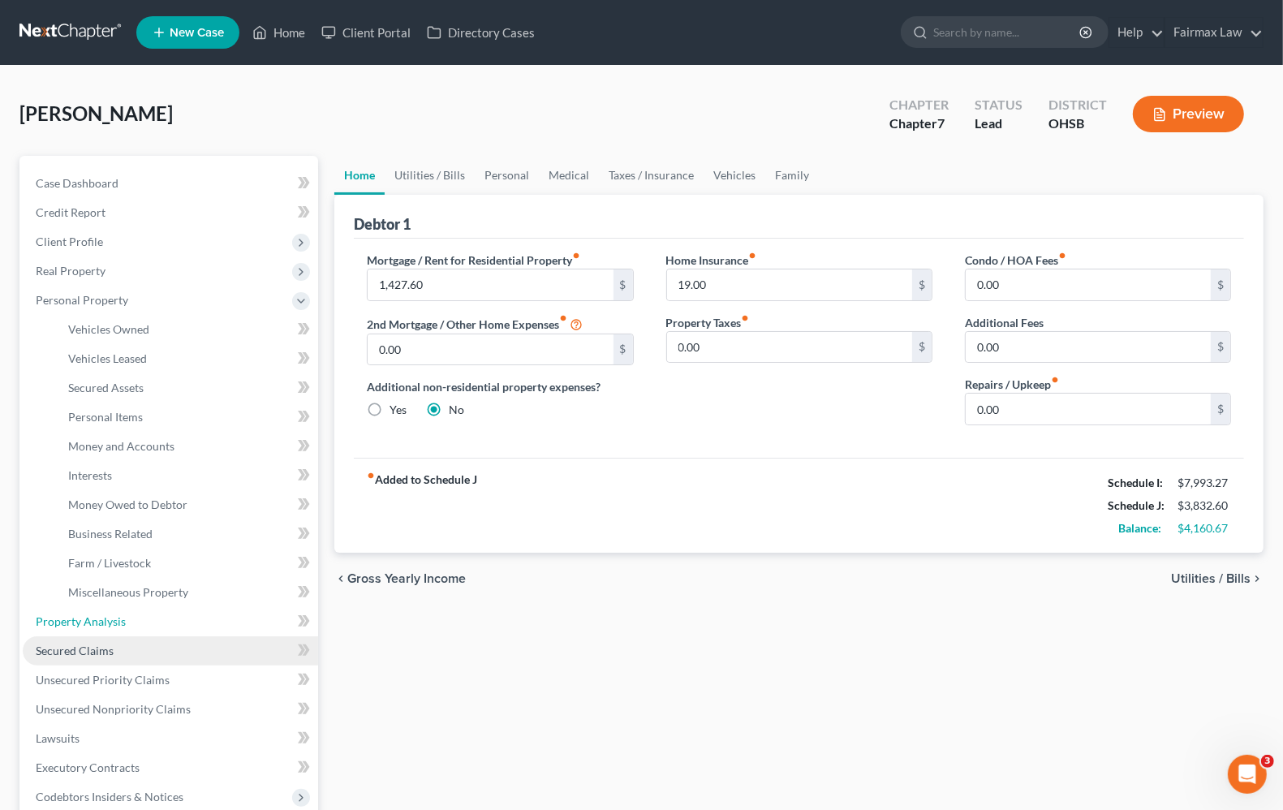
click at [100, 632] on link "Property Analysis" at bounding box center [170, 621] width 295 height 29
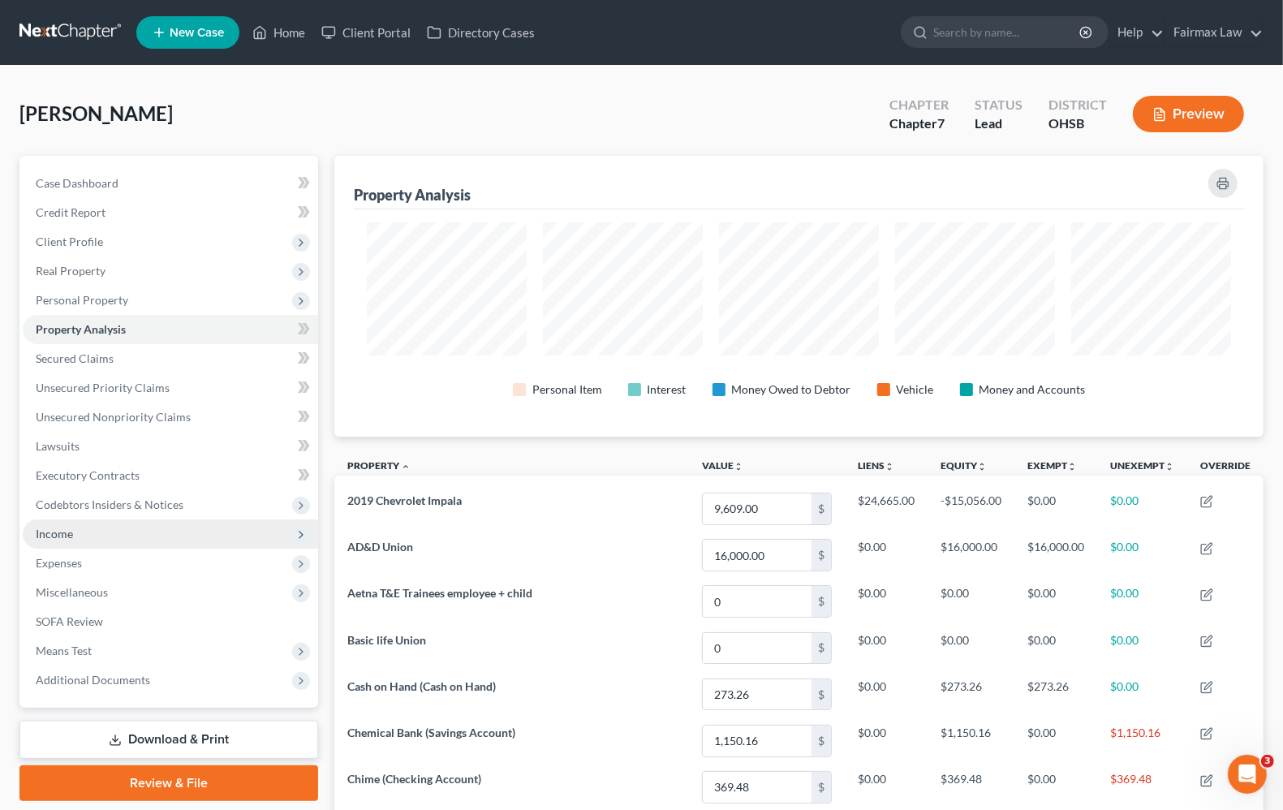
scroll to position [281, 929]
click at [63, 524] on span "Income" at bounding box center [170, 534] width 295 height 29
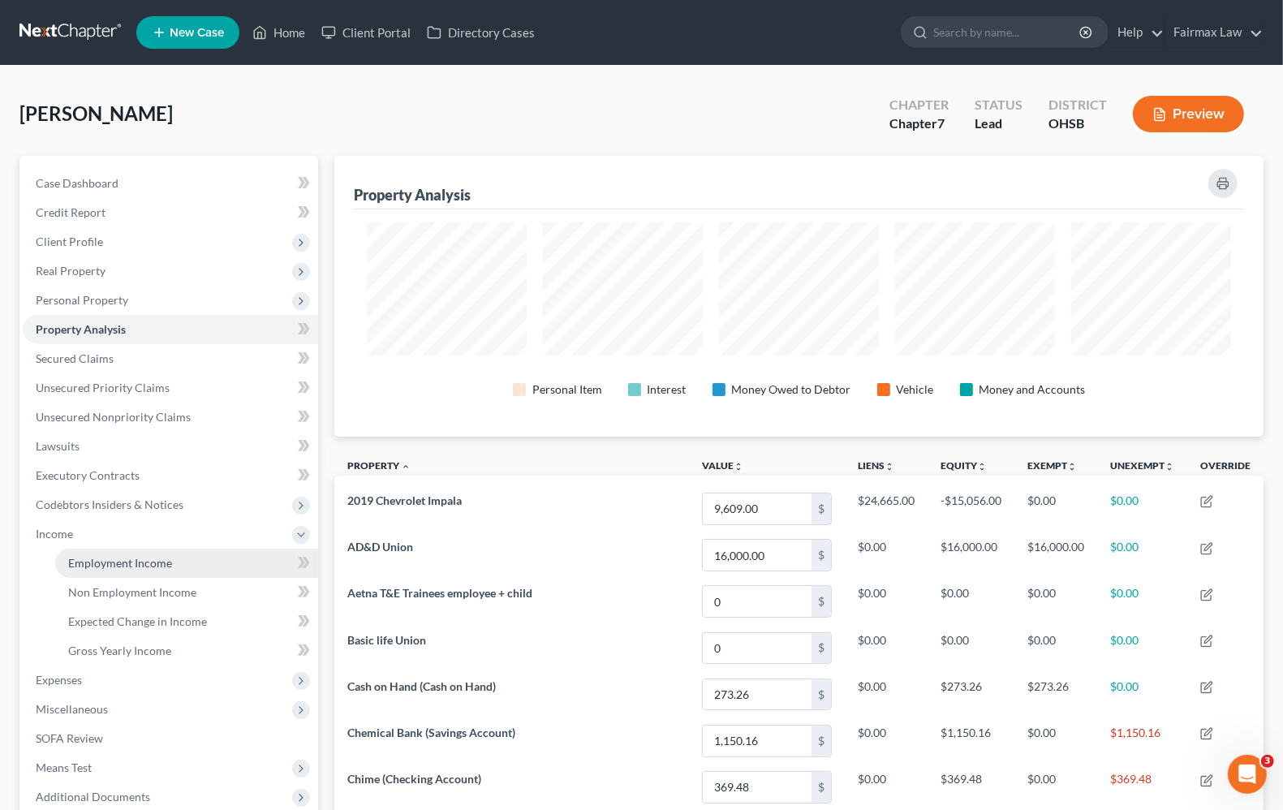
click at [93, 566] on span "Employment Income" at bounding box center [120, 563] width 104 height 14
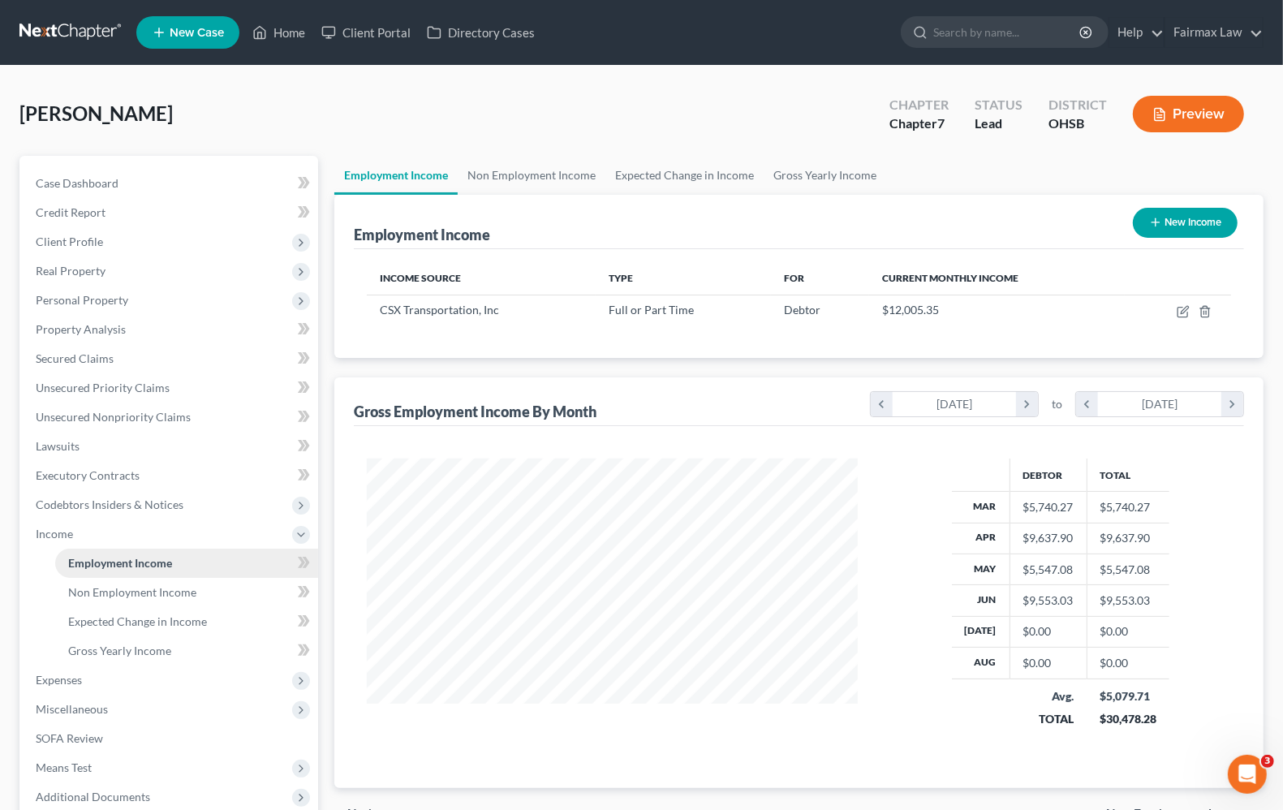
scroll to position [292, 522]
